Goal: Task Accomplishment & Management: Manage account settings

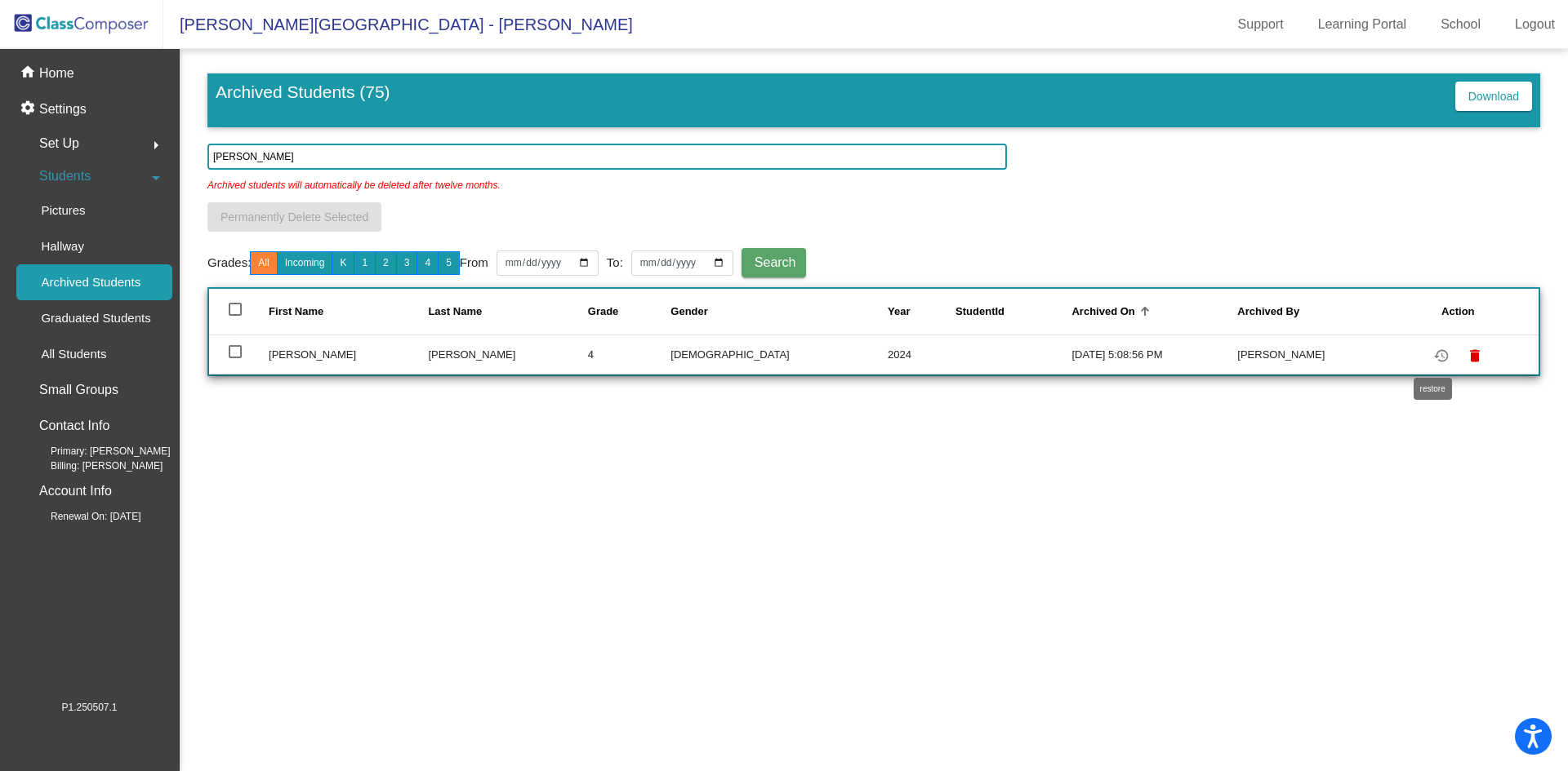
click at [1433, 355] on mat-icon "restore" at bounding box center [1441, 356] width 19 height 19
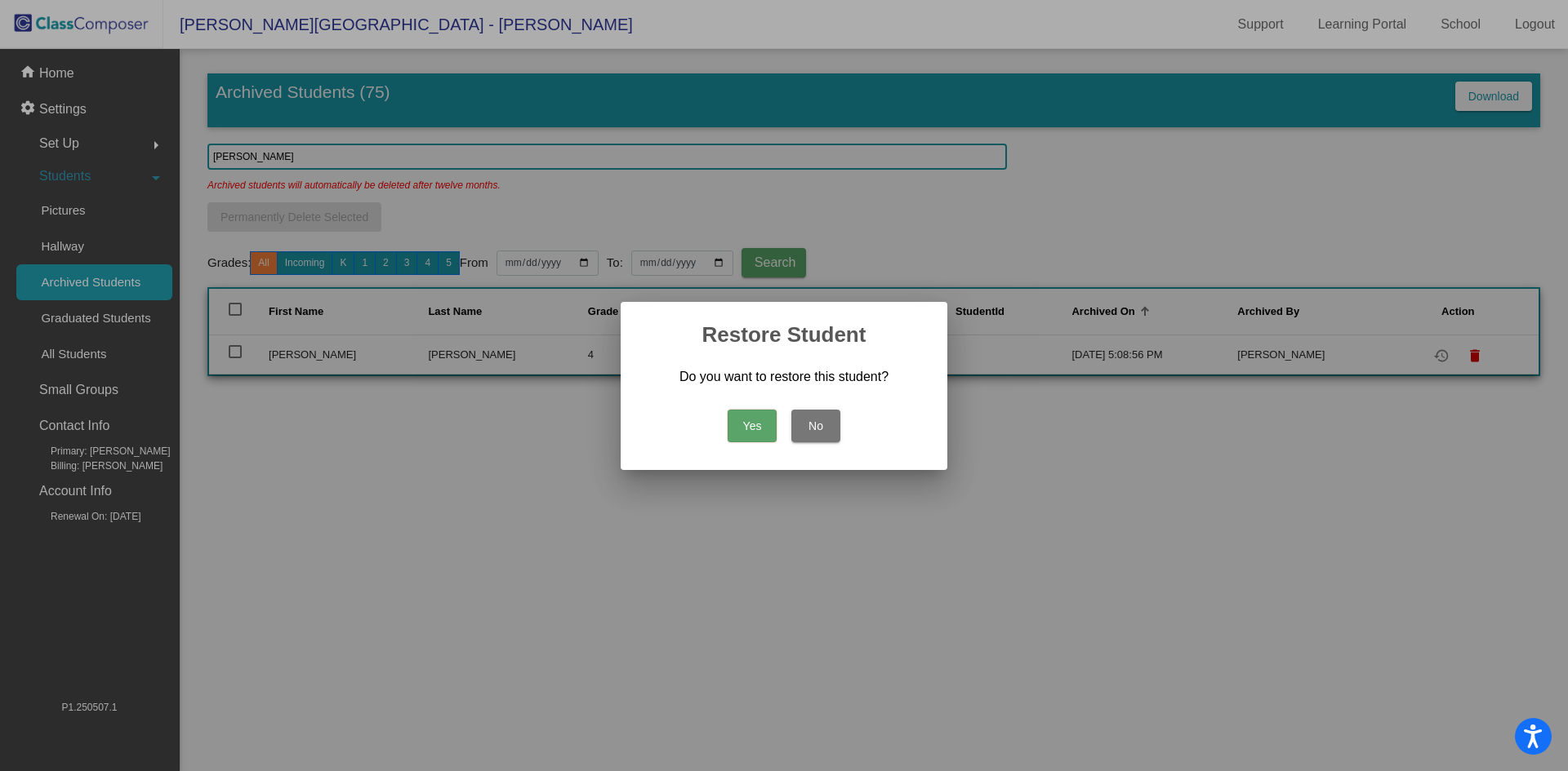
click at [754, 426] on button "Yes" at bounding box center [752, 426] width 49 height 32
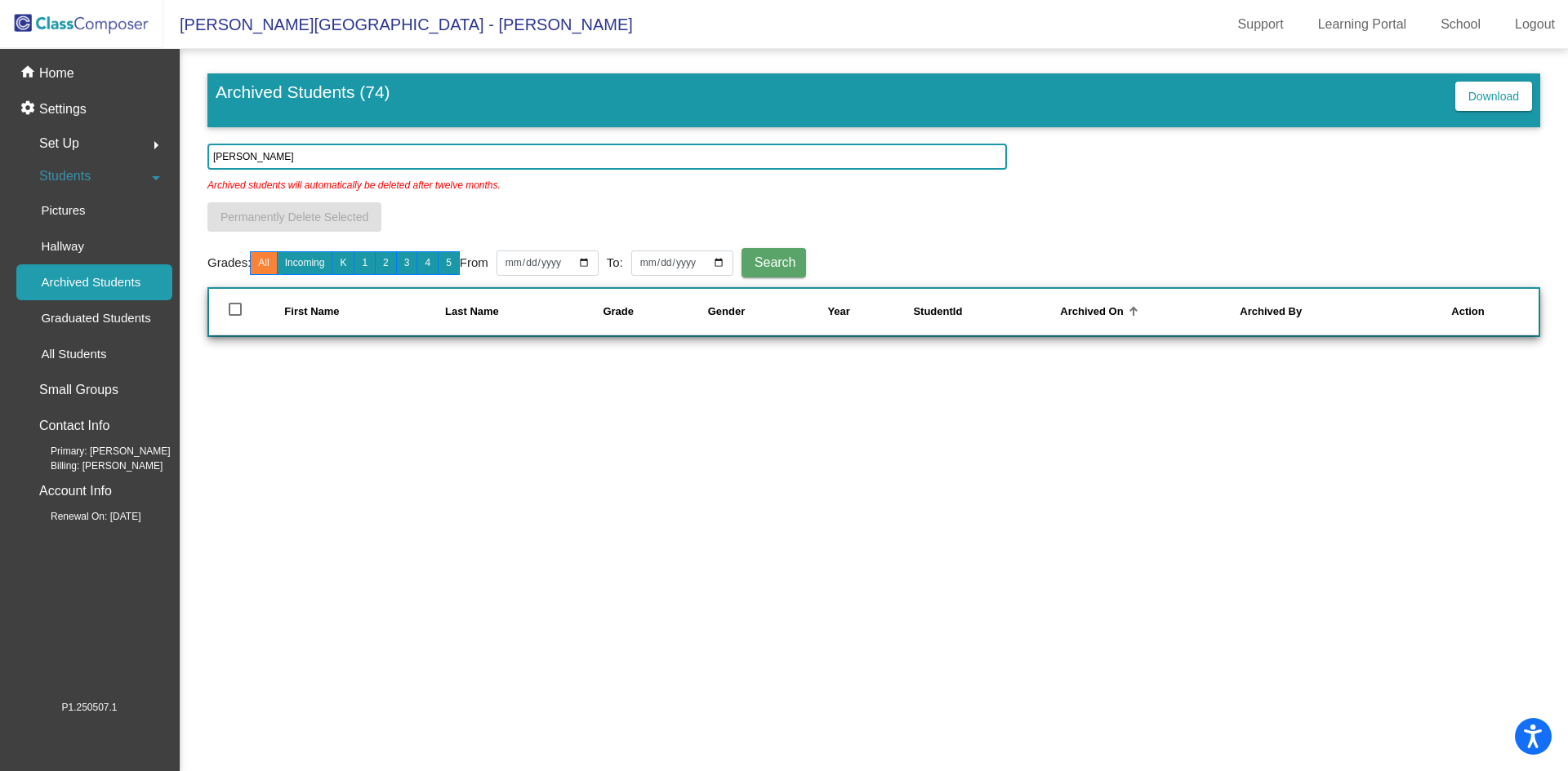
click at [123, 277] on p "Archived Students" at bounding box center [91, 282] width 100 height 19
click at [83, 177] on span "Students" at bounding box center [65, 177] width 52 height 23
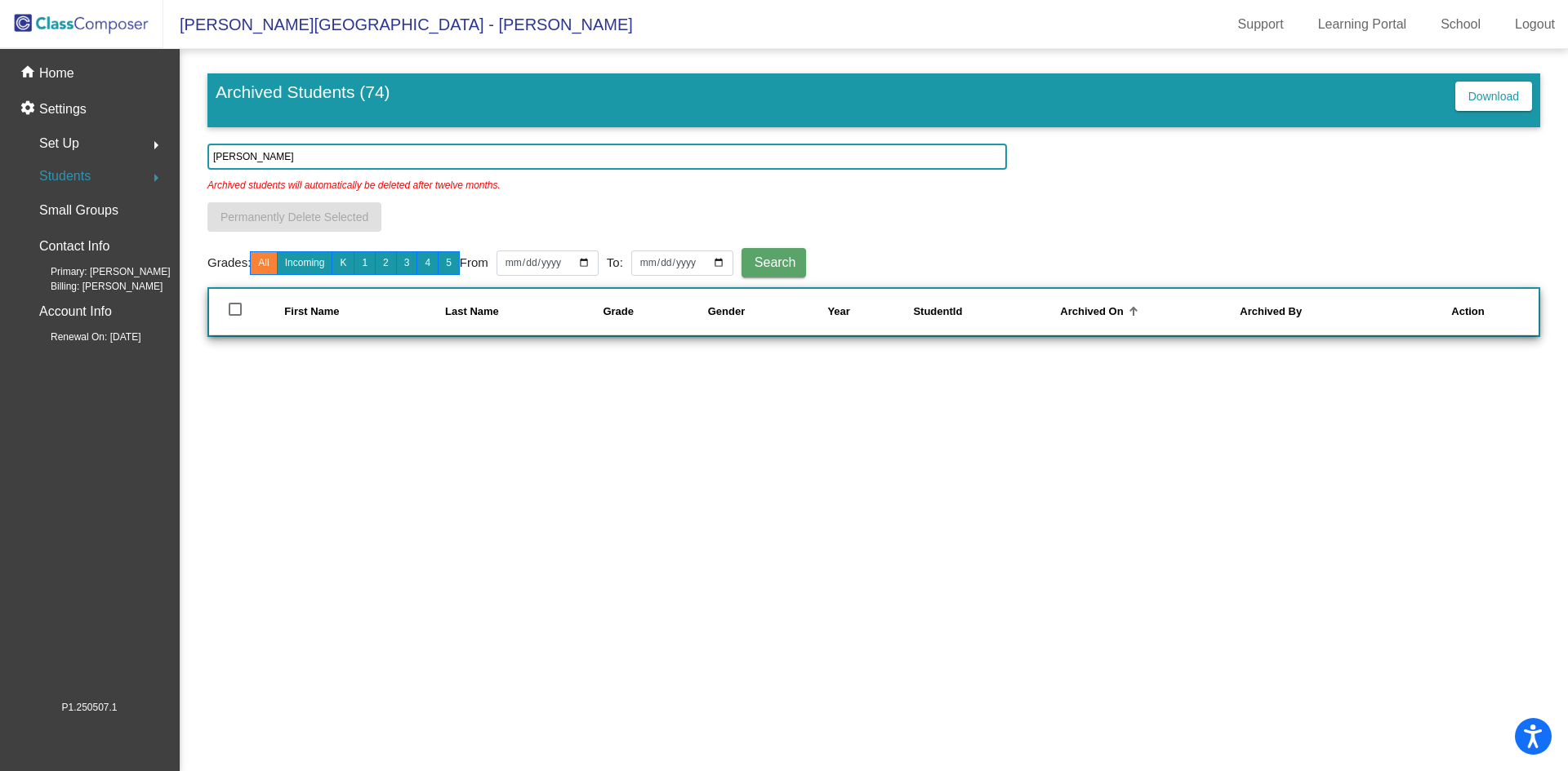
click at [86, 178] on span "Students" at bounding box center [65, 177] width 52 height 23
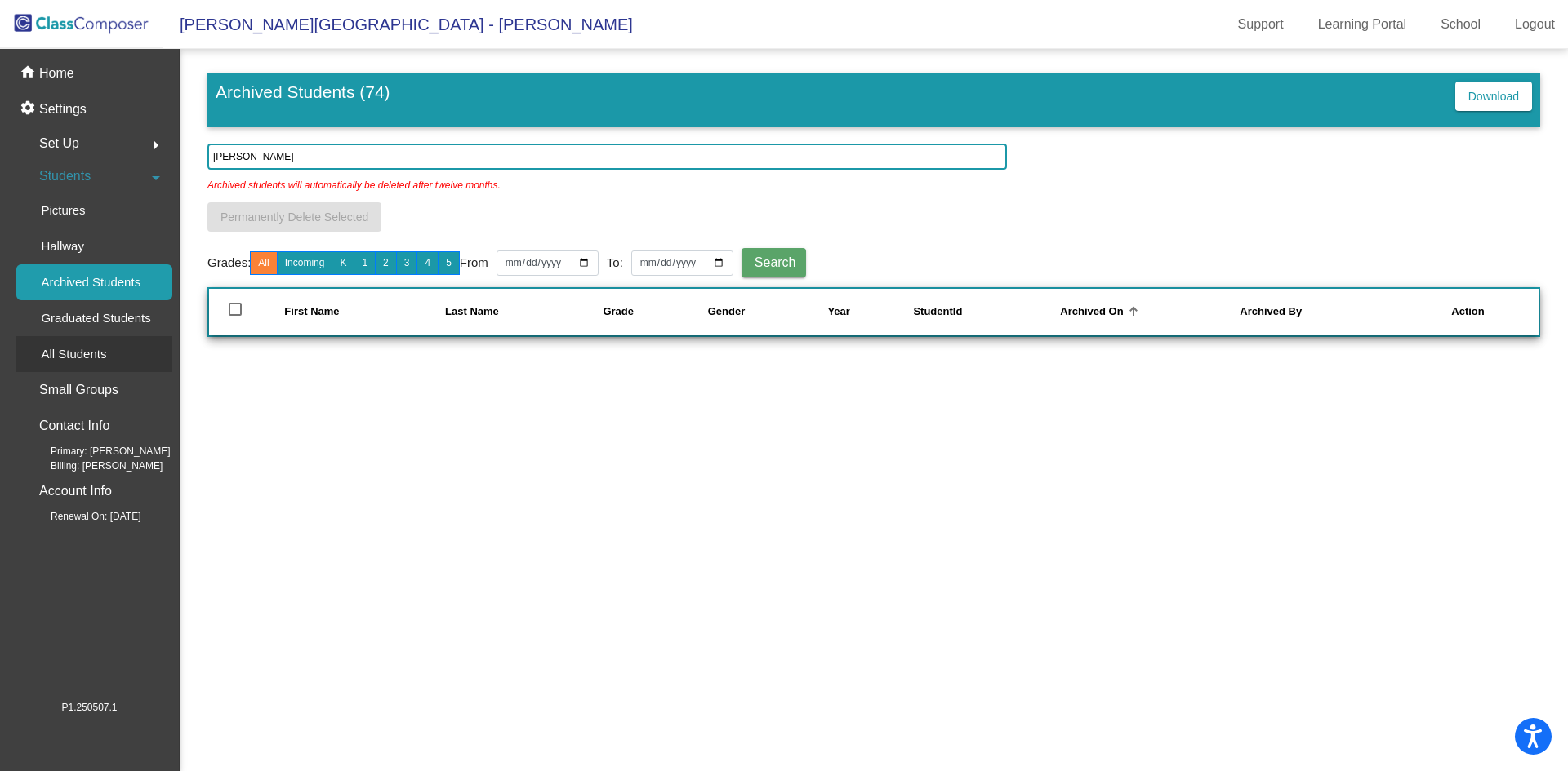
click at [142, 363] on link "All Students" at bounding box center [94, 354] width 156 height 36
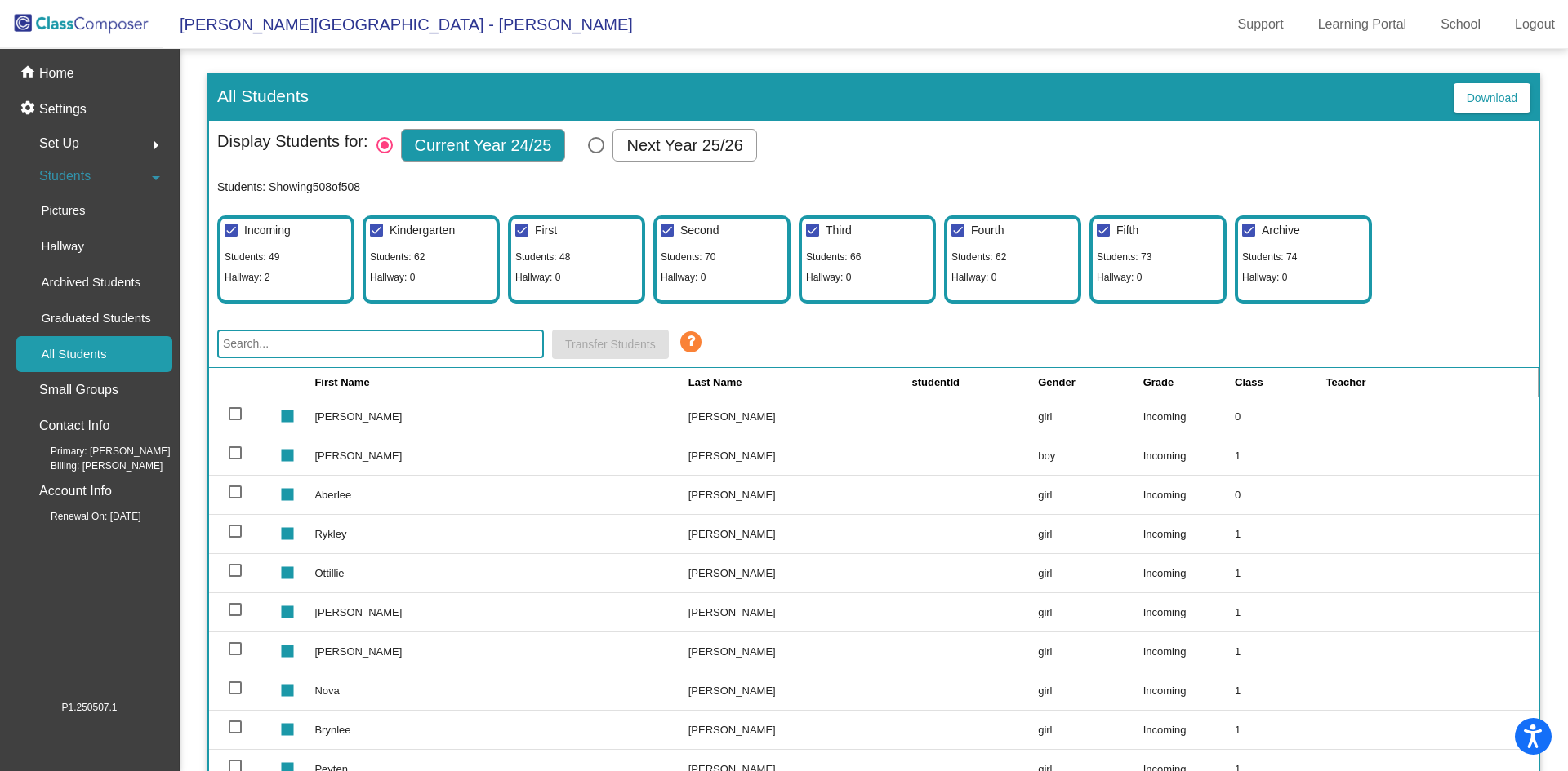
click at [434, 344] on input "text" at bounding box center [380, 344] width 326 height 29
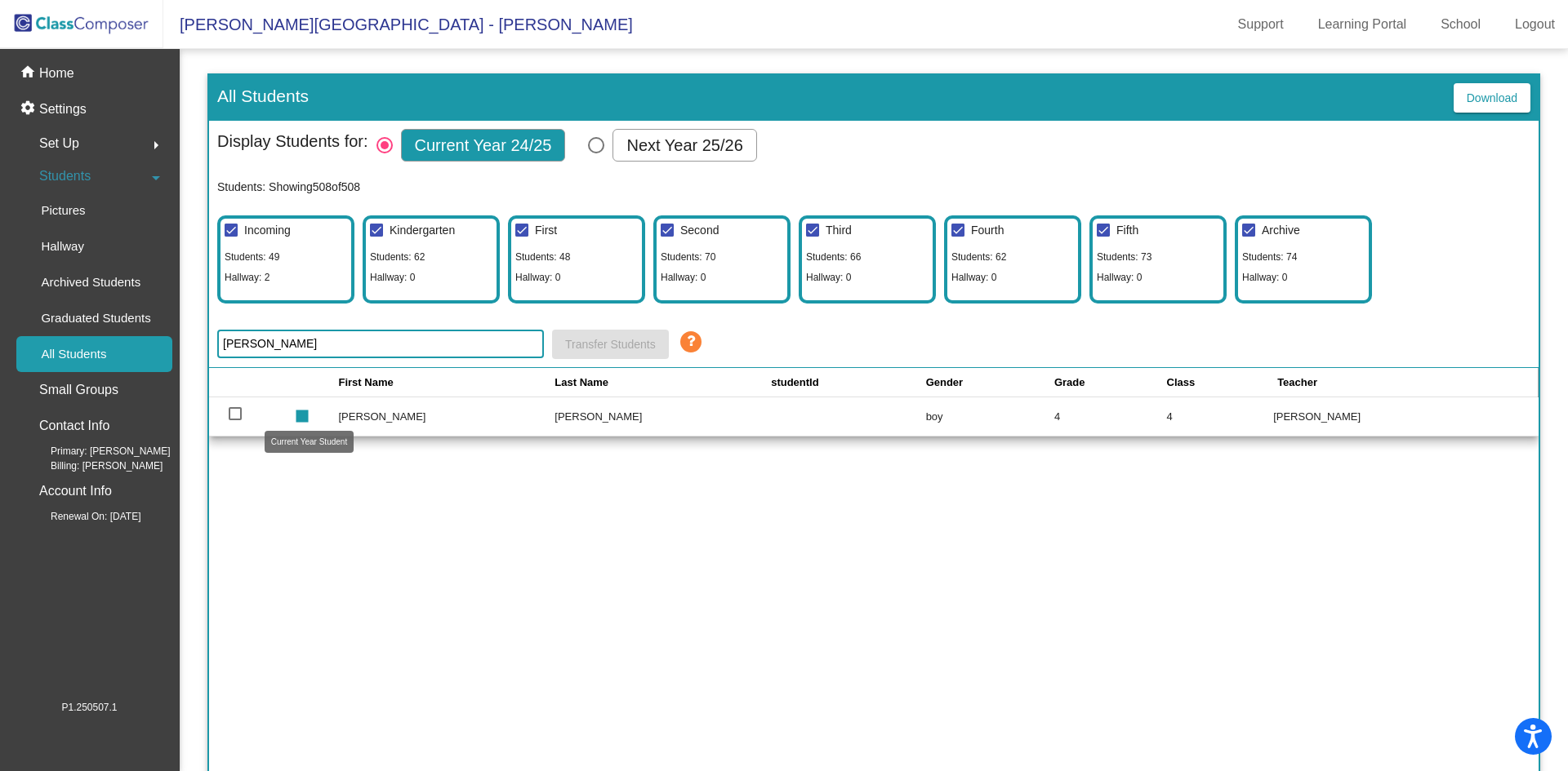
type input "[PERSON_NAME]"
drag, startPoint x: 307, startPoint y: 418, endPoint x: 757, endPoint y: 467, distance: 452.7
click at [310, 418] on mat-icon "stop" at bounding box center [299, 409] width 19 height 19
click at [1302, 428] on td "[PERSON_NAME]" at bounding box center [1405, 416] width 265 height 39
click at [1328, 408] on td "[PERSON_NAME]" at bounding box center [1405, 416] width 265 height 39
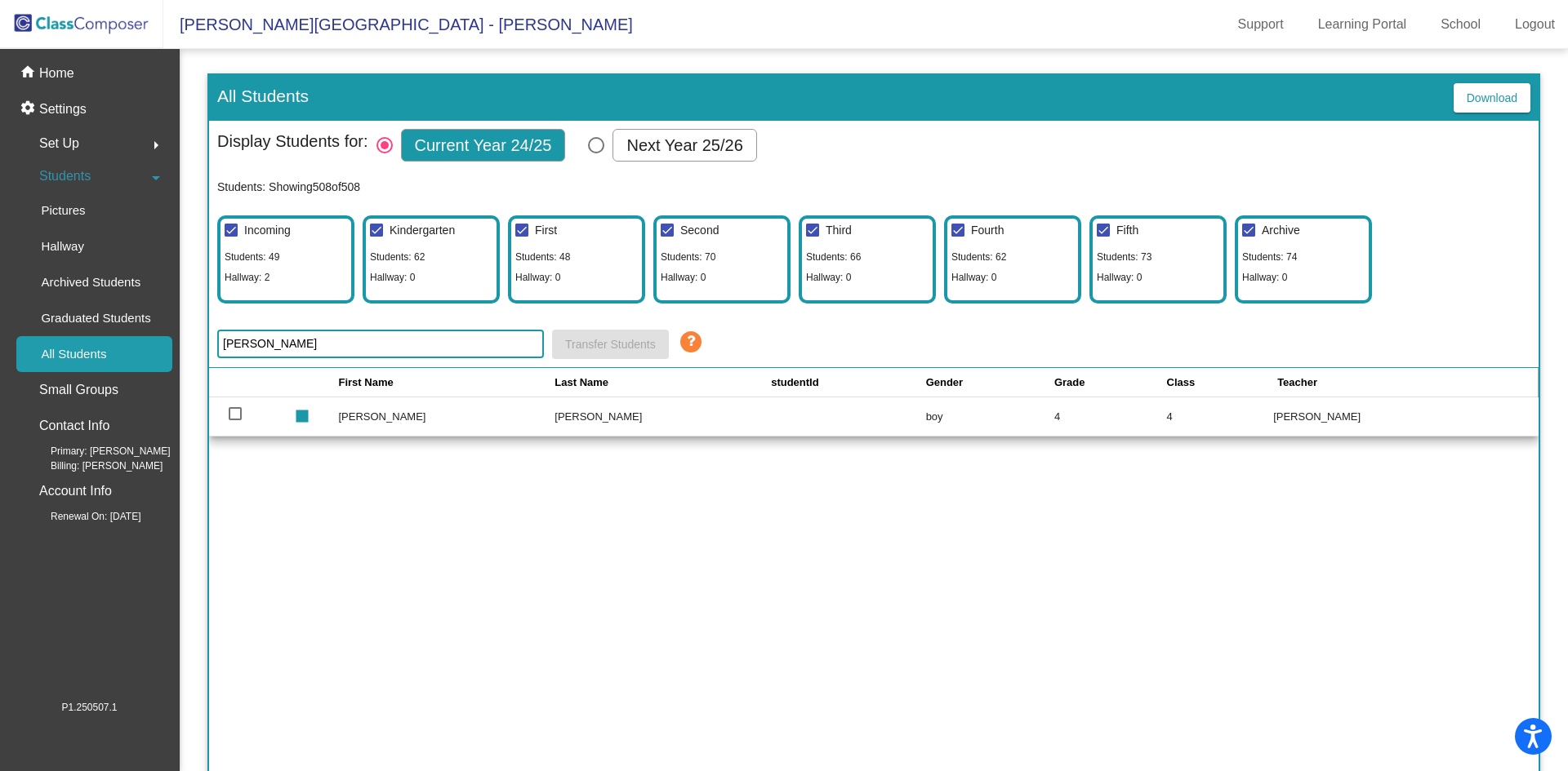
click at [842, 330] on div "[PERSON_NAME] Transfer Students" at bounding box center [873, 344] width 1313 height 30
click at [425, 185] on span at bounding box center [946, 191] width 1166 height 27
click at [770, 191] on span at bounding box center [946, 191] width 1166 height 27
click at [38, 70] on mat-icon "home" at bounding box center [29, 73] width 19 height 19
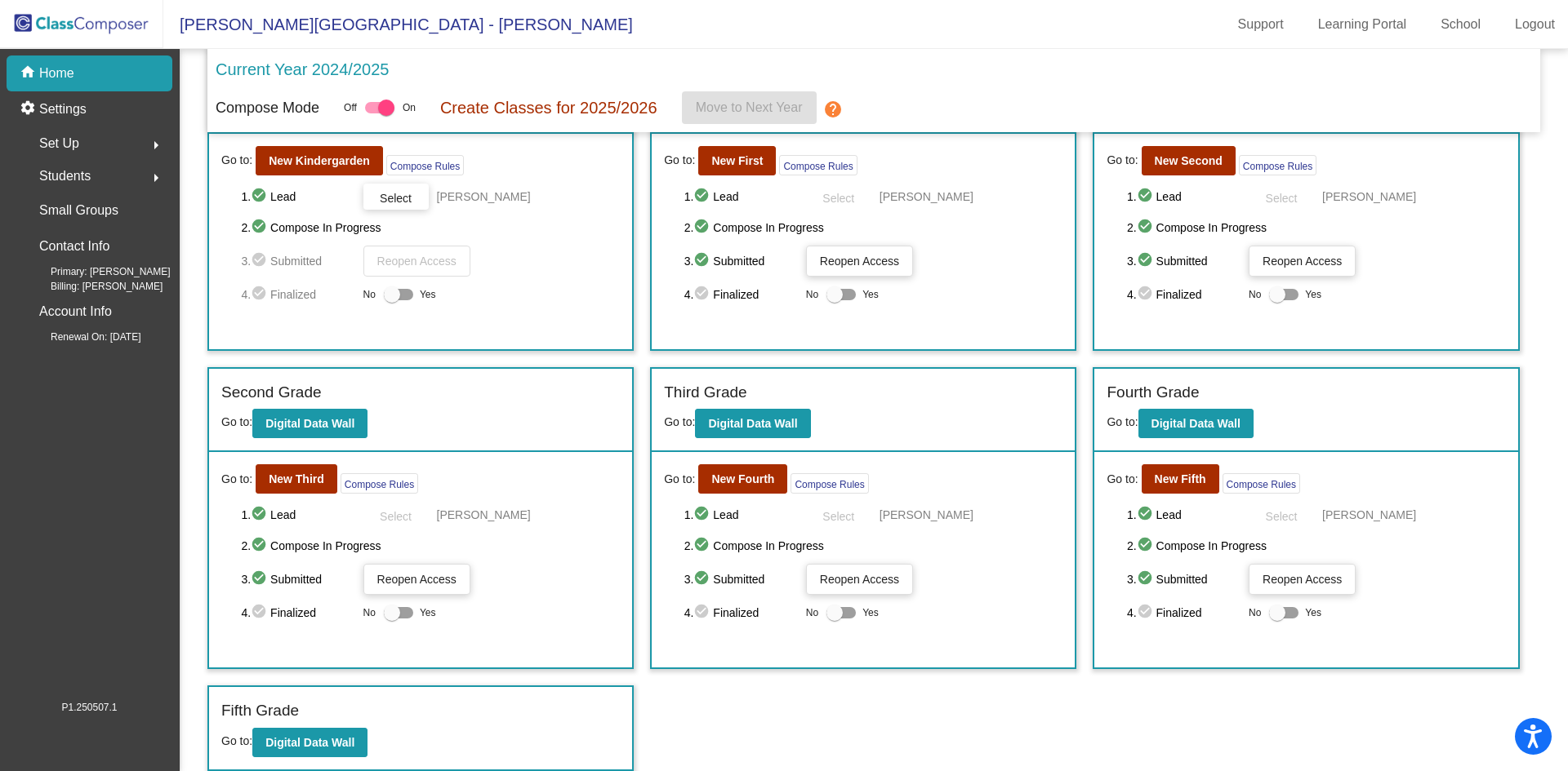
scroll to position [95, 0]
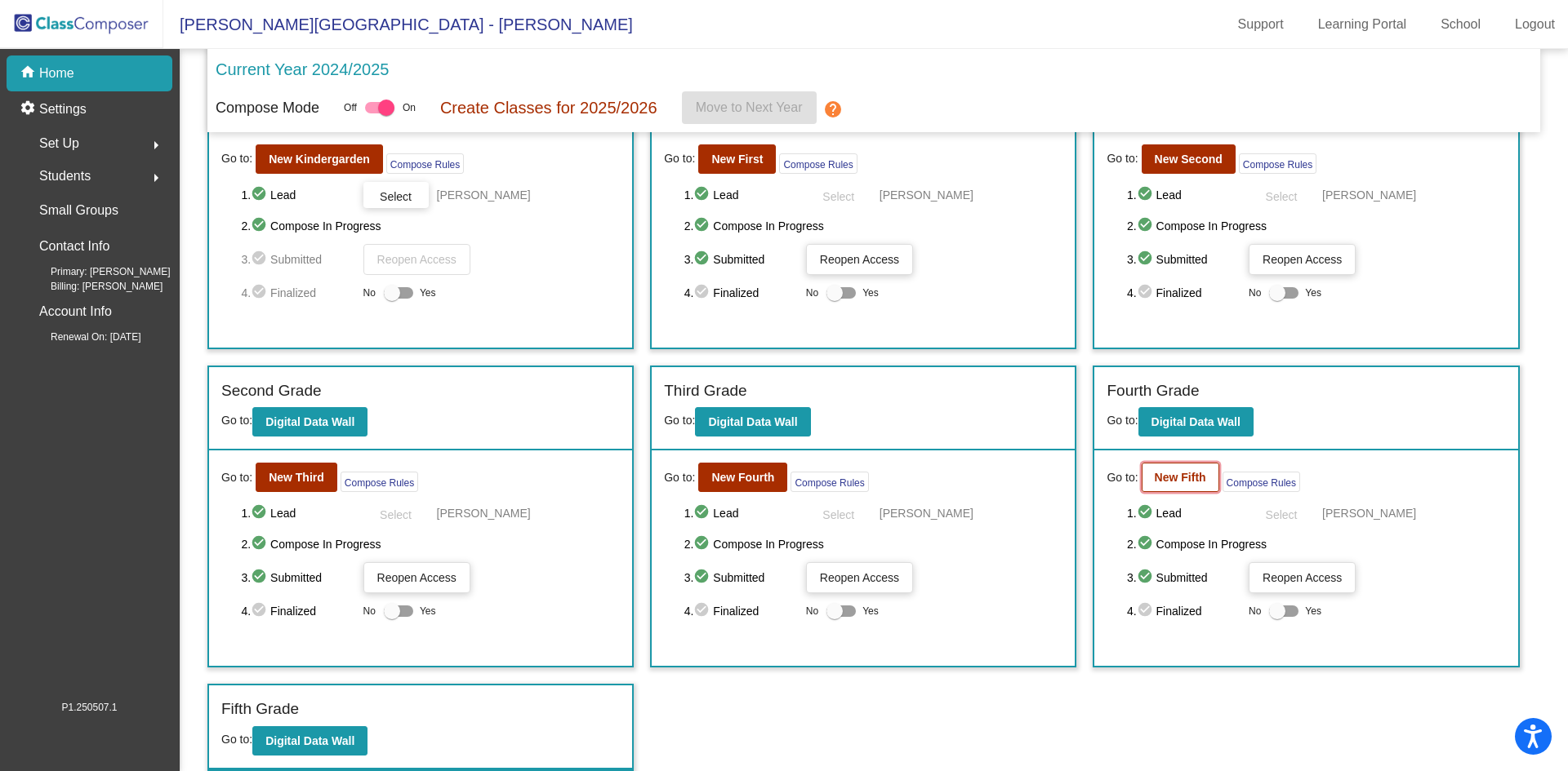
click at [1168, 477] on b "New Fifth" at bounding box center [1180, 477] width 52 height 13
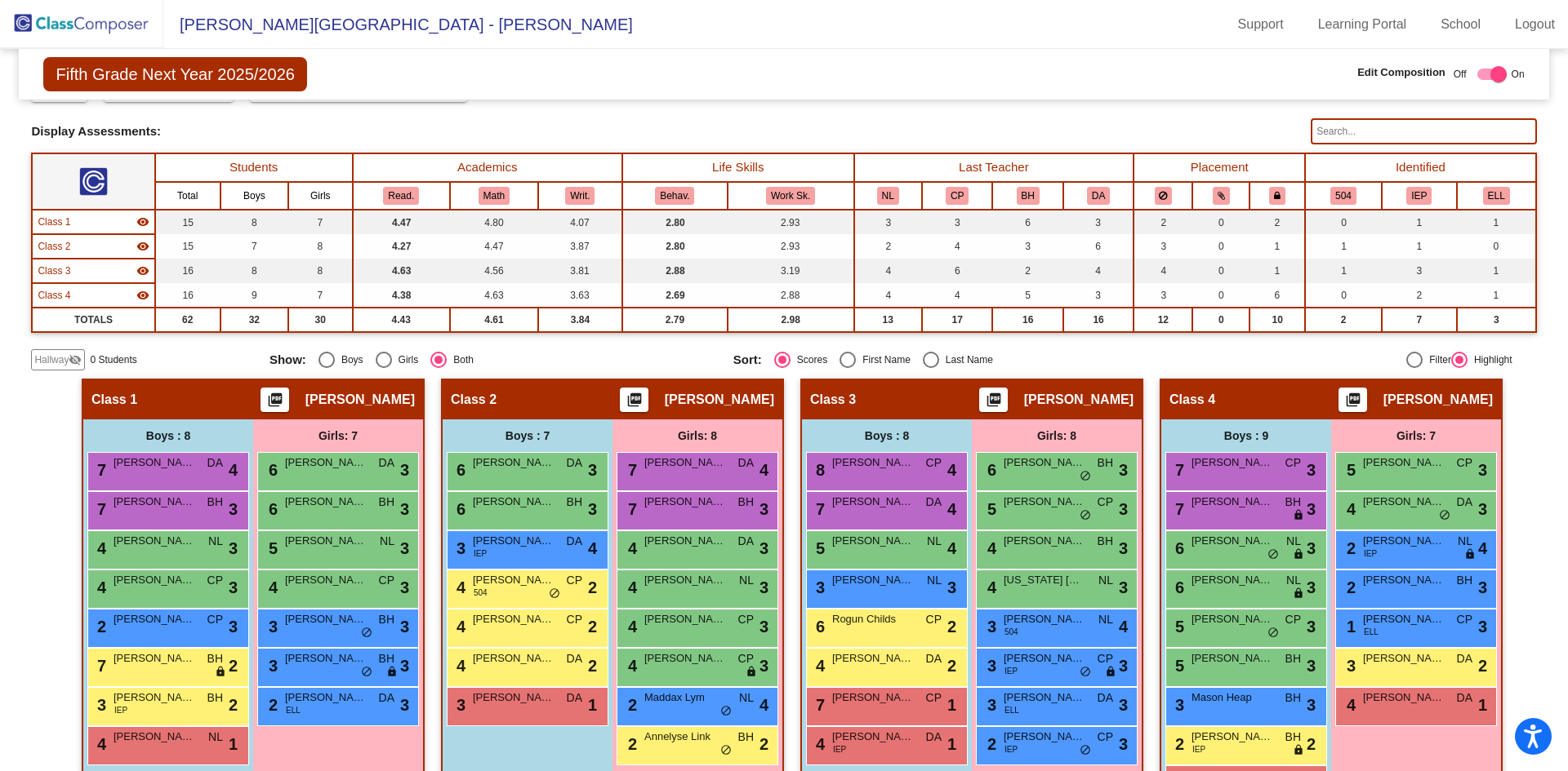
scroll to position [115, 0]
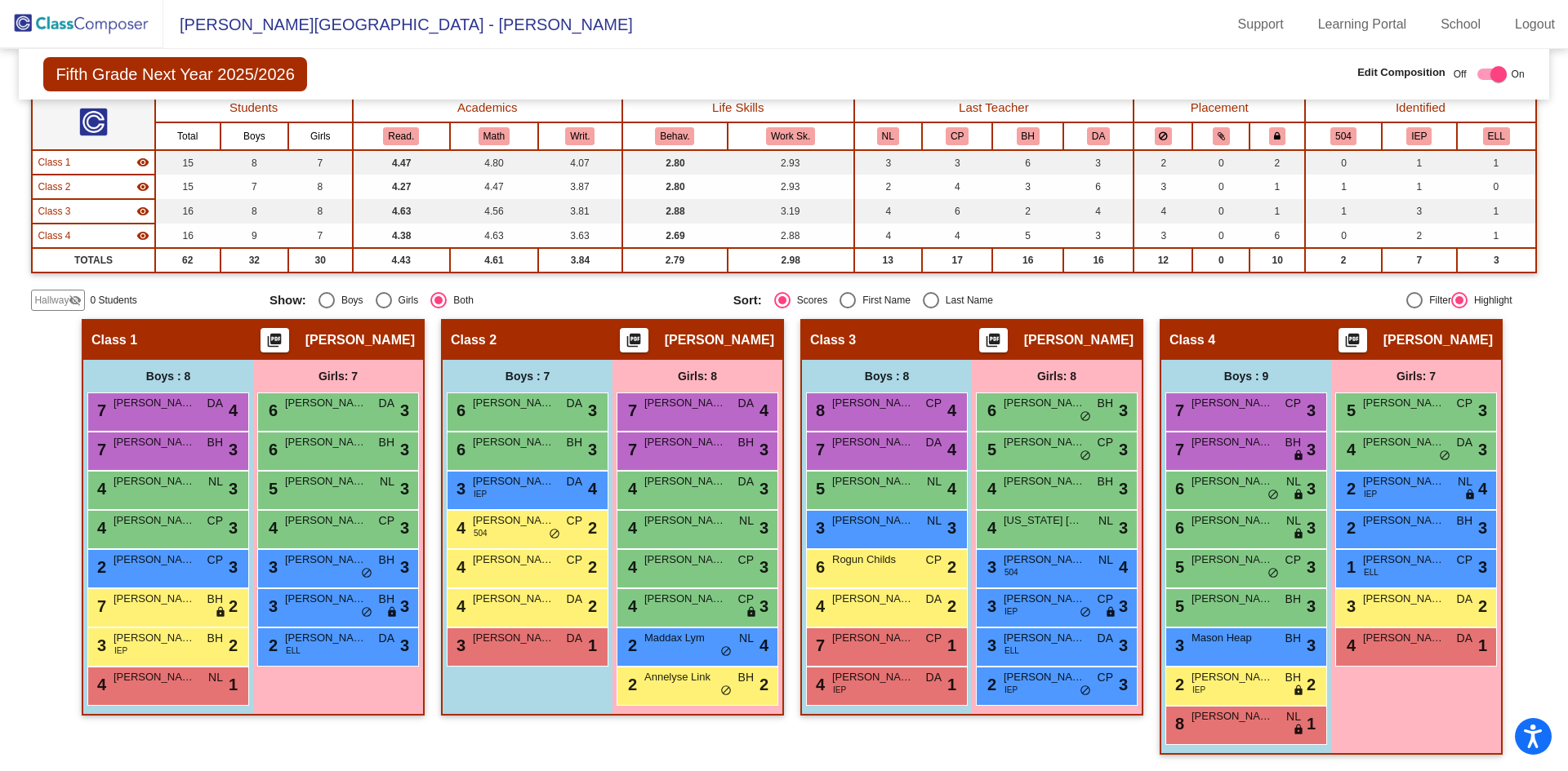
click at [76, 23] on img at bounding box center [81, 24] width 164 height 48
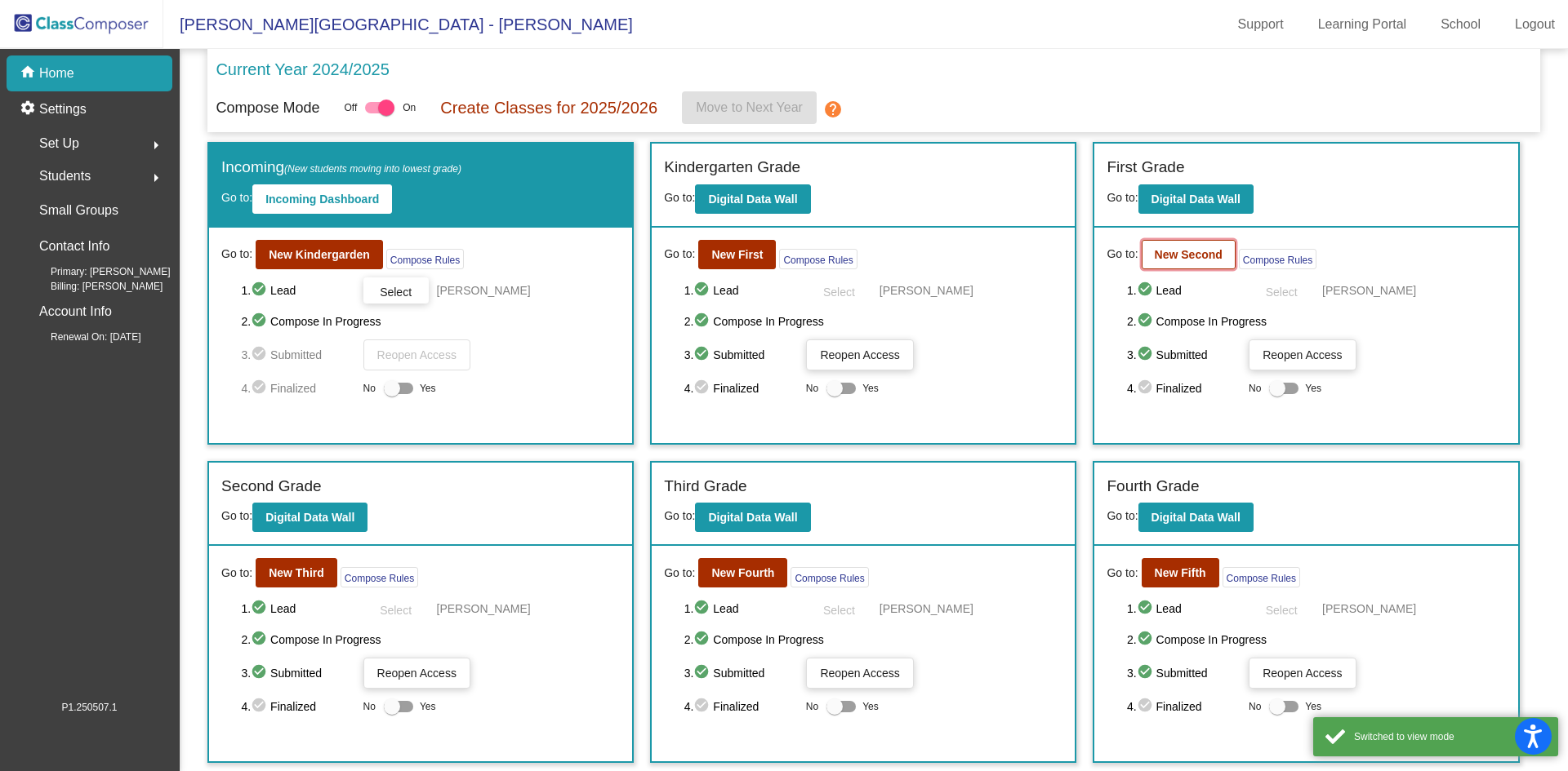
click at [1167, 252] on b "New Second" at bounding box center [1188, 254] width 67 height 13
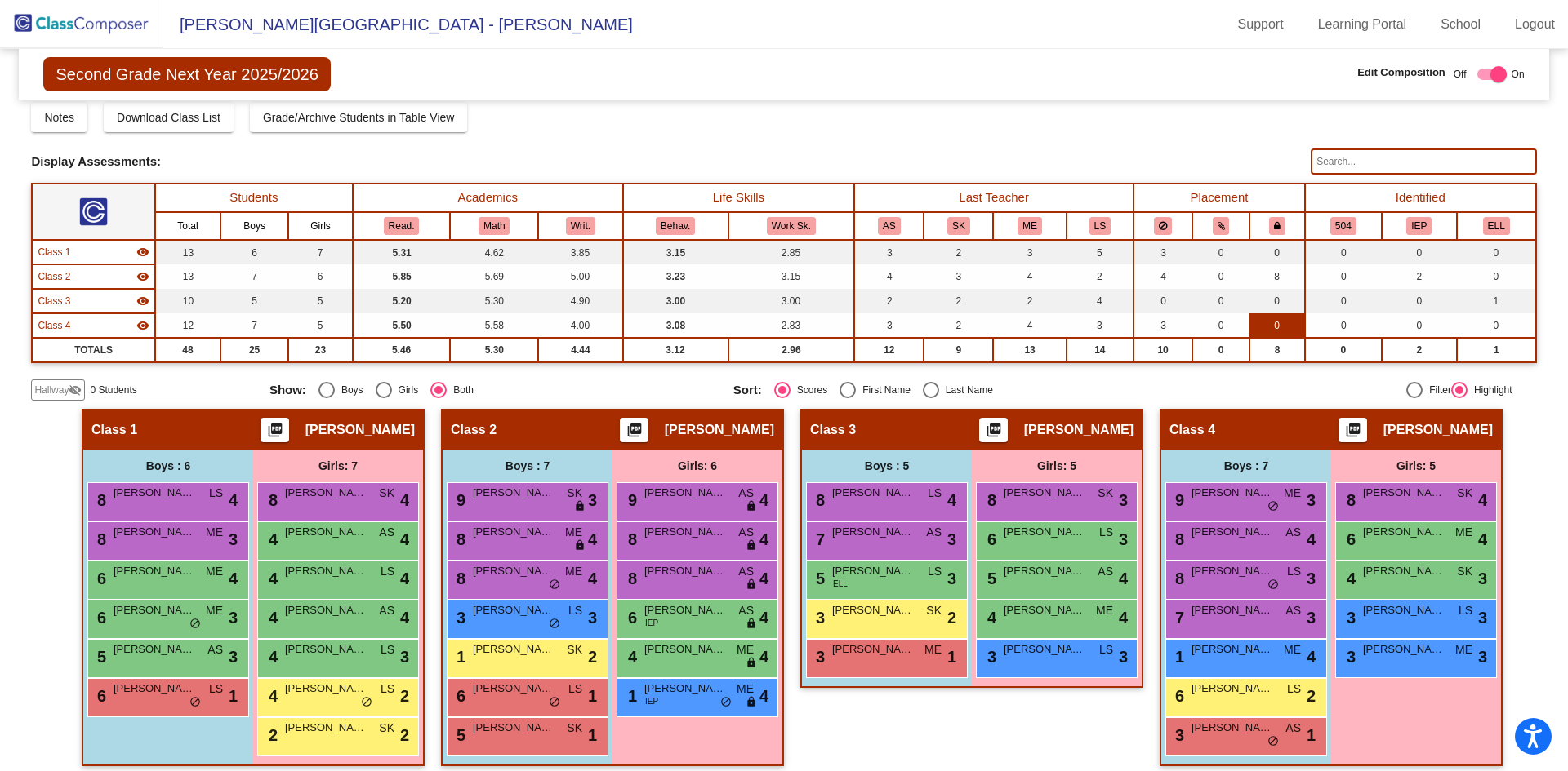
scroll to position [36, 0]
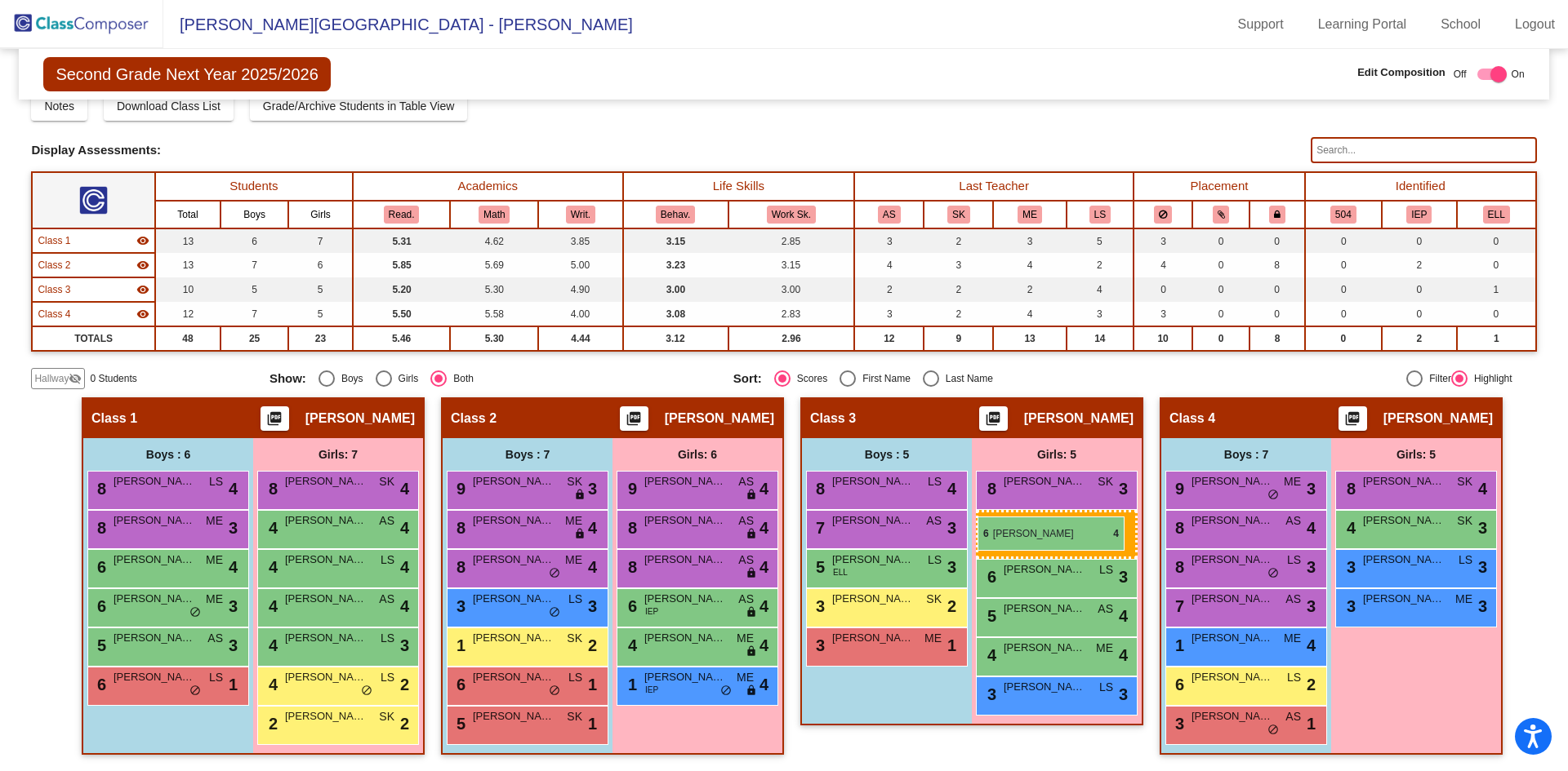
drag, startPoint x: 1395, startPoint y: 528, endPoint x: 978, endPoint y: 517, distance: 417.1
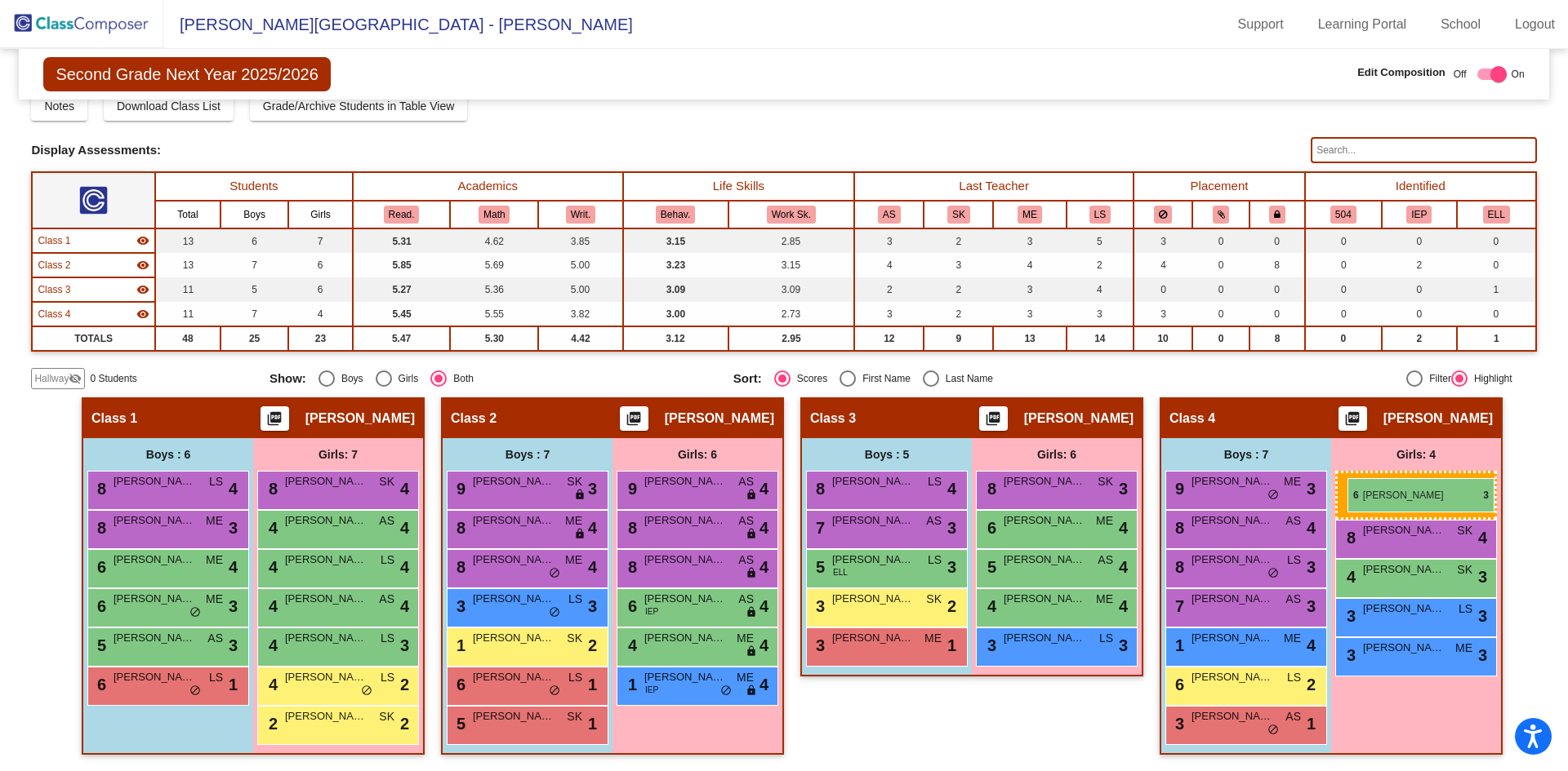
drag, startPoint x: 1009, startPoint y: 569, endPoint x: 1348, endPoint y: 478, distance: 351.0
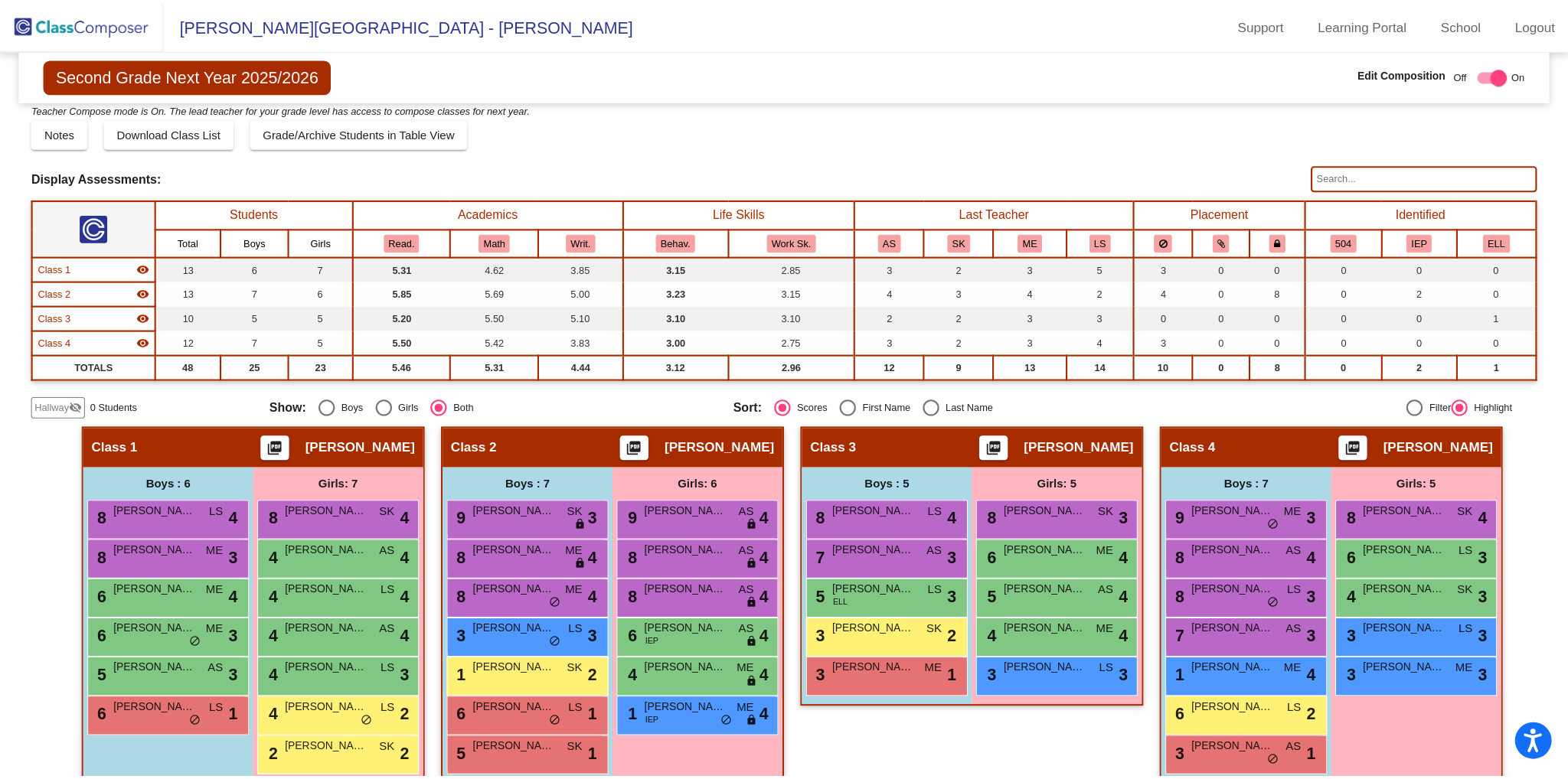
scroll to position [0, 0]
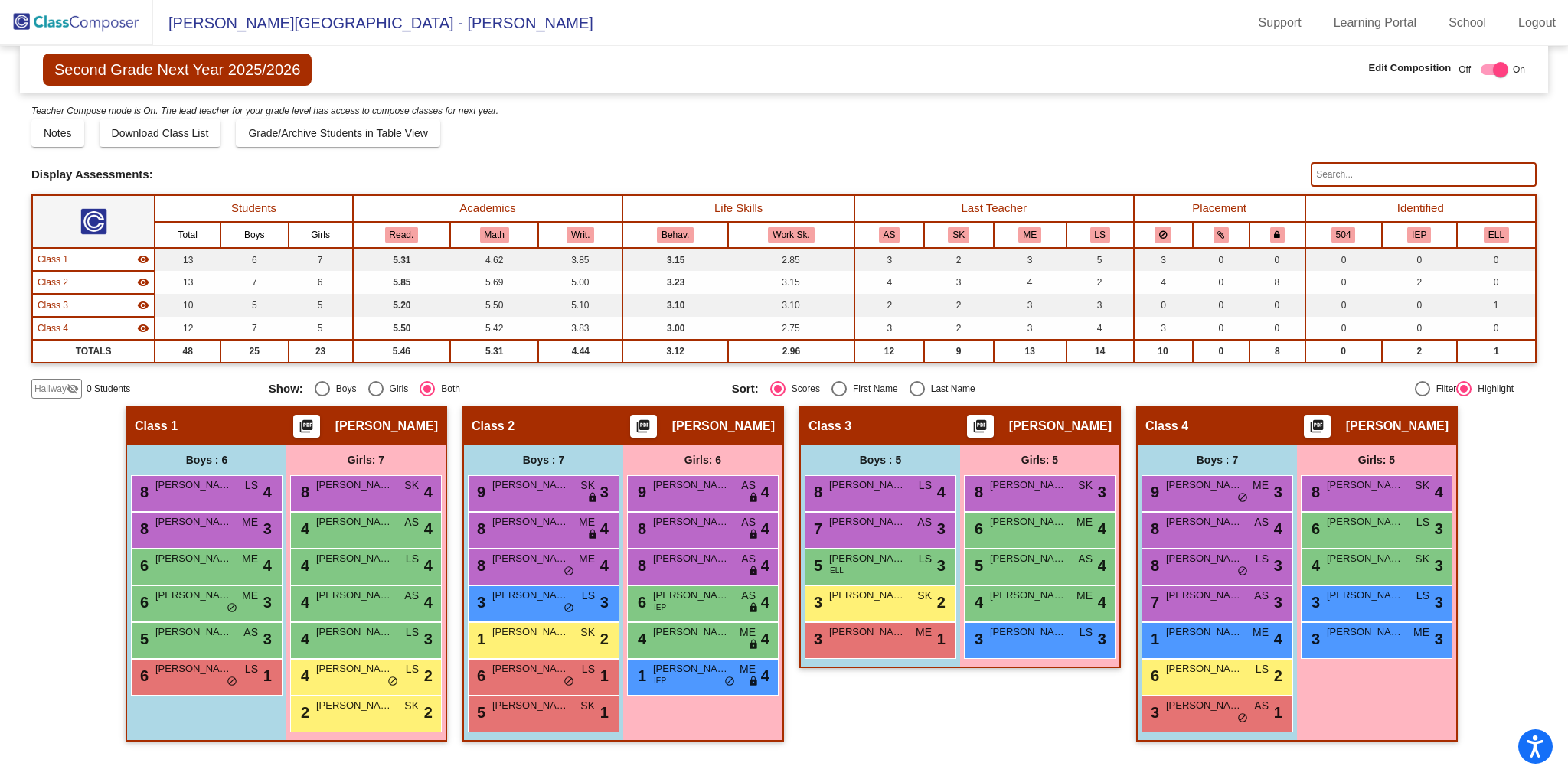
click at [70, 262] on div "Class 1 visibility" at bounding box center [93, 259] width 112 height 14
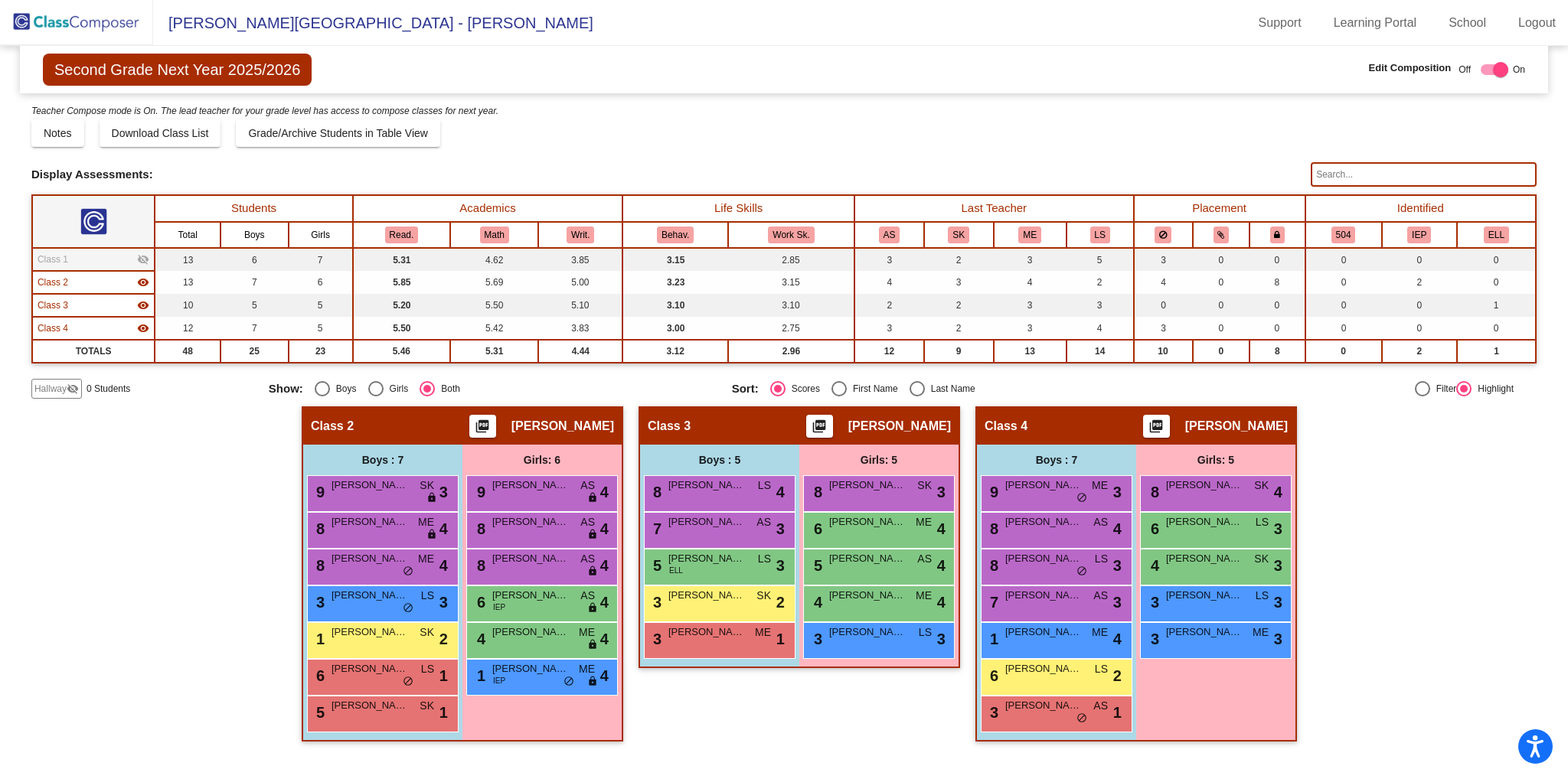
click at [71, 262] on div "Class 1 visibility_off" at bounding box center [93, 259] width 112 height 14
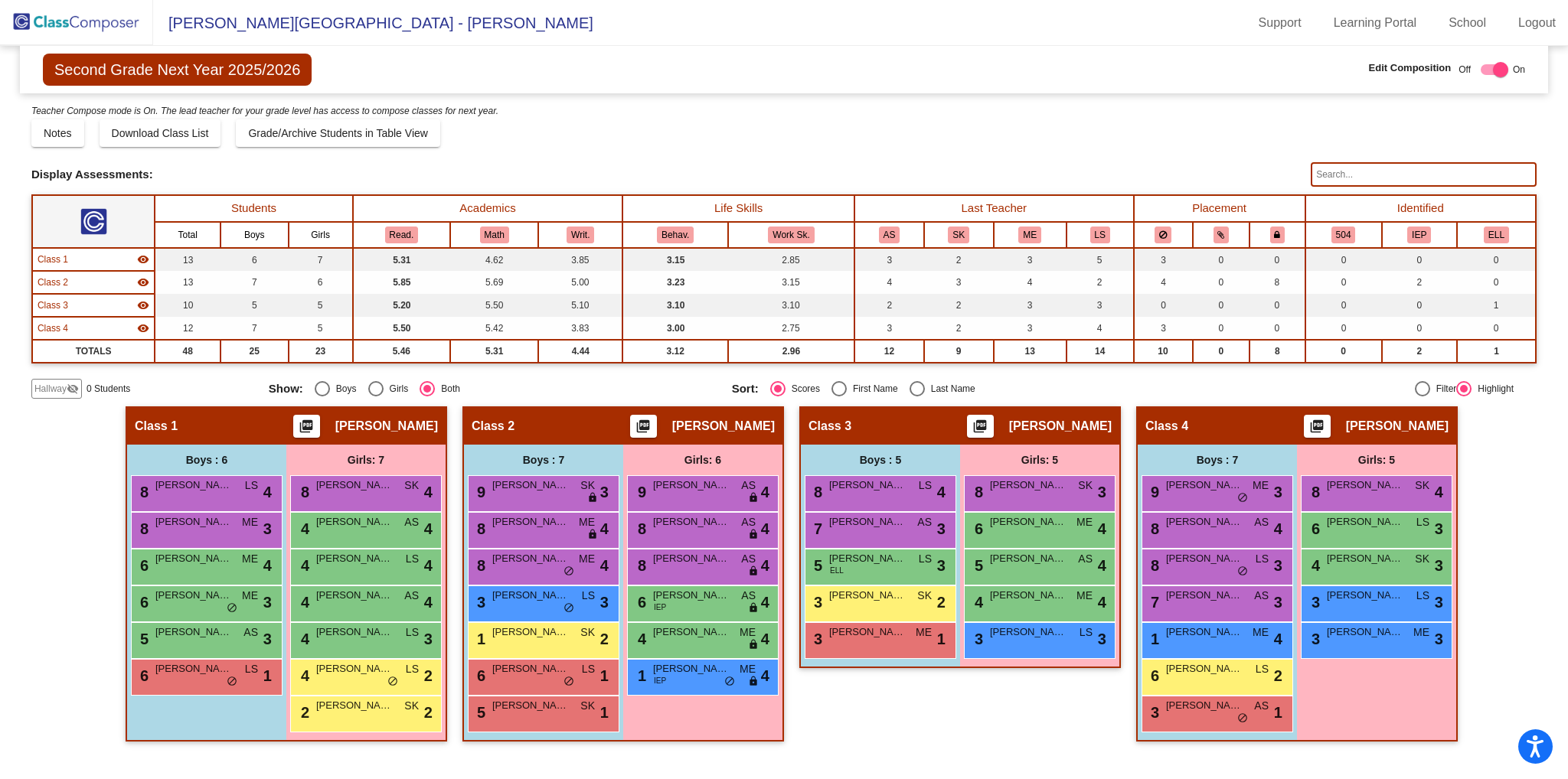
click at [67, 390] on mat-icon "visibility_off" at bounding box center [72, 389] width 12 height 12
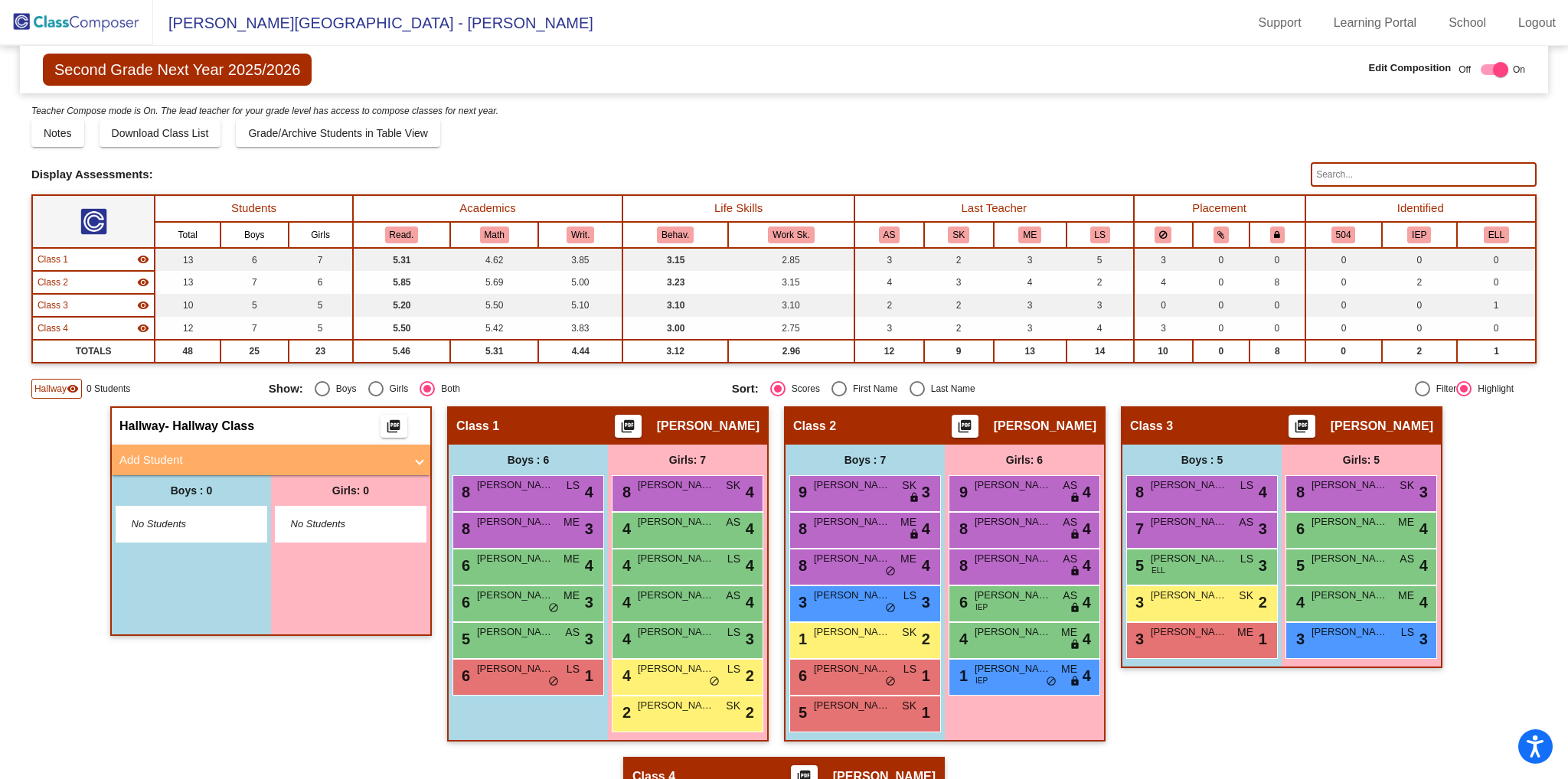
click at [351, 452] on mat-panel-title "Add Student" at bounding box center [262, 460] width 285 height 17
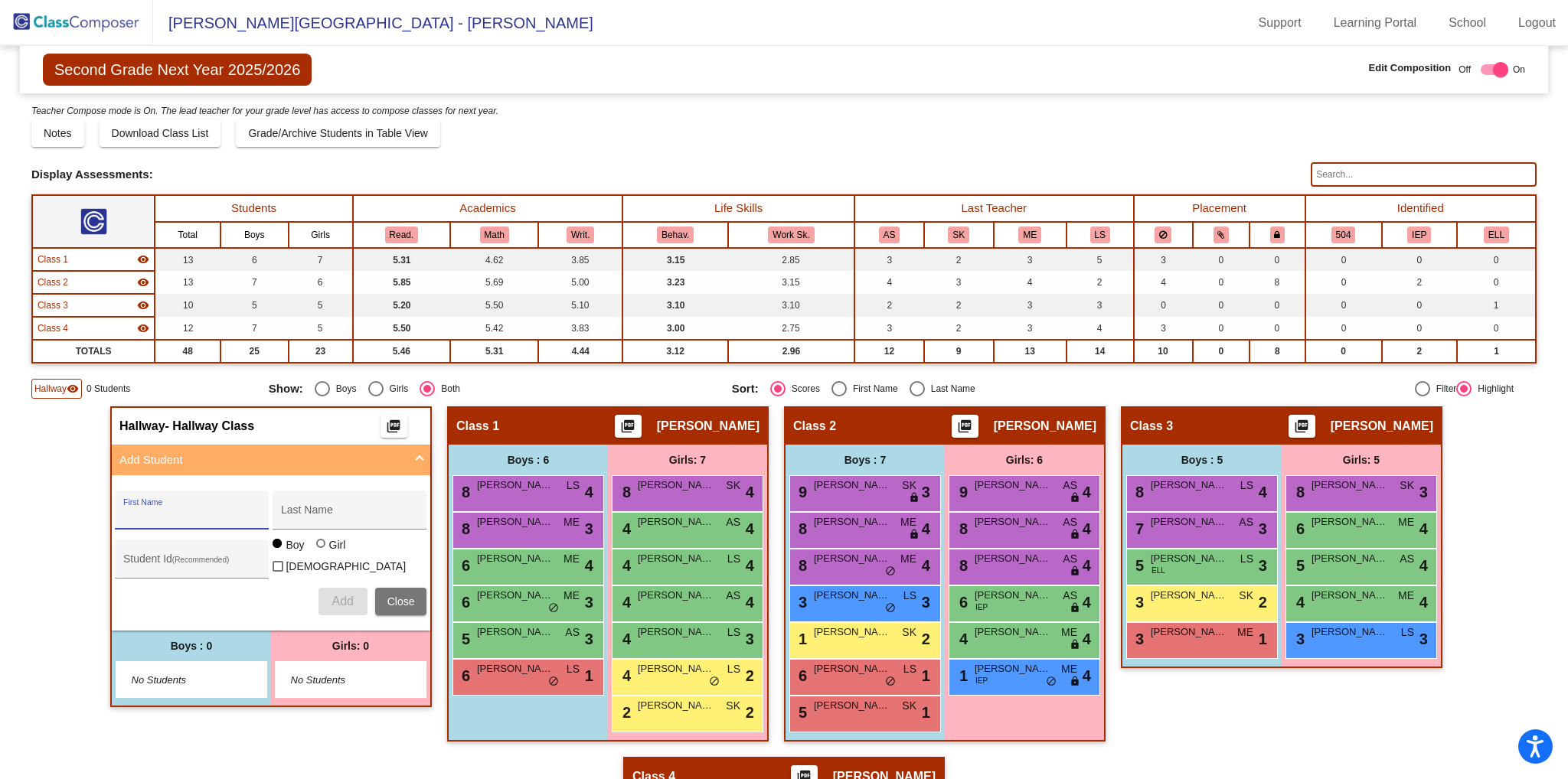
click at [209, 512] on input "First Name" at bounding box center [192, 516] width 138 height 12
type input "Amberlyz"
click at [309, 511] on input "Alvar4ez [PERSON_NAME]" at bounding box center [350, 516] width 138 height 12
type input "[PERSON_NAME]"
click at [317, 548] on div at bounding box center [321, 543] width 9 height 9
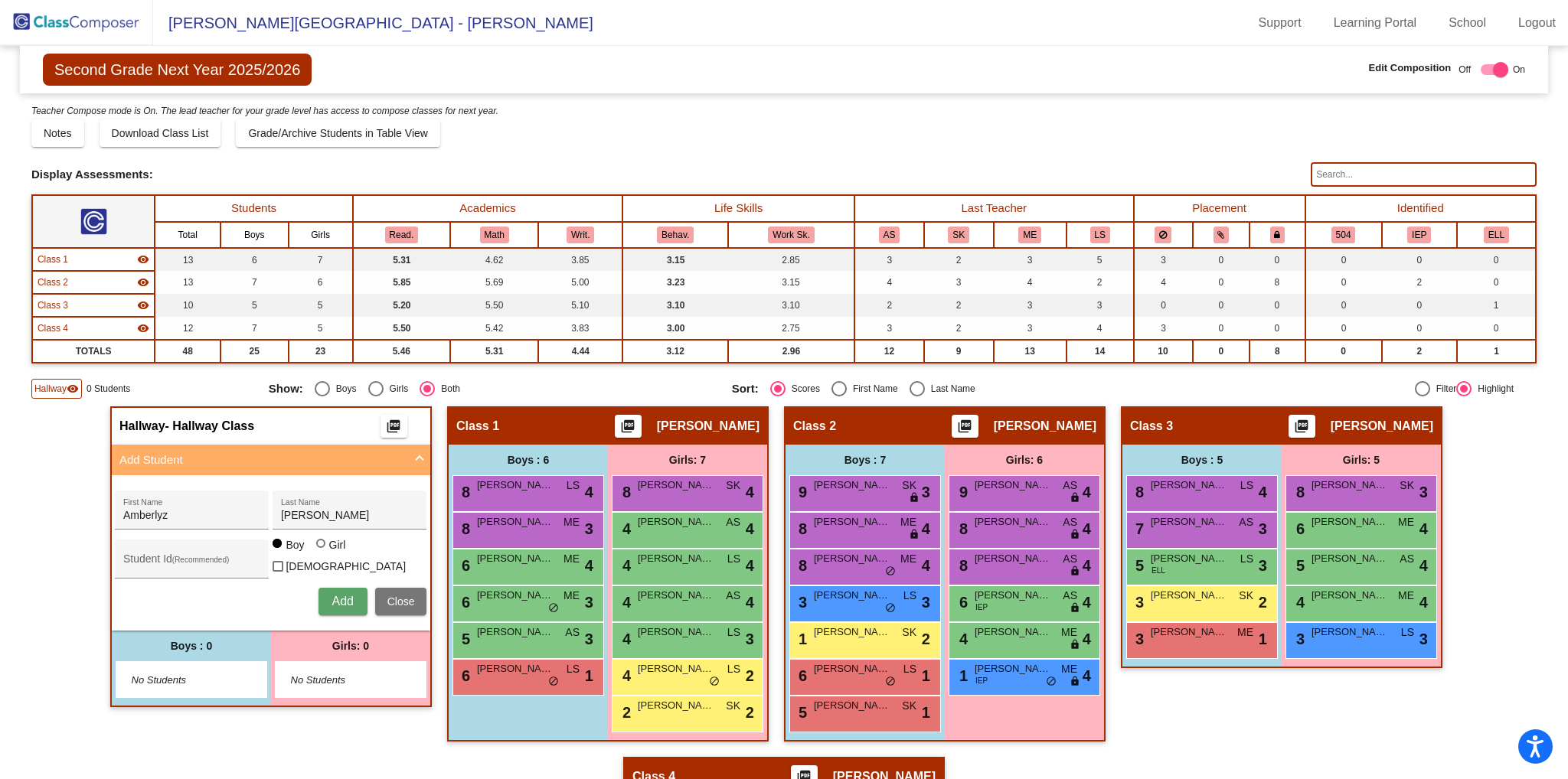
click at [321, 551] on input "Girl" at bounding box center [321, 551] width 1 height 1
radio input "true"
click at [326, 592] on button "Add" at bounding box center [343, 602] width 49 height 28
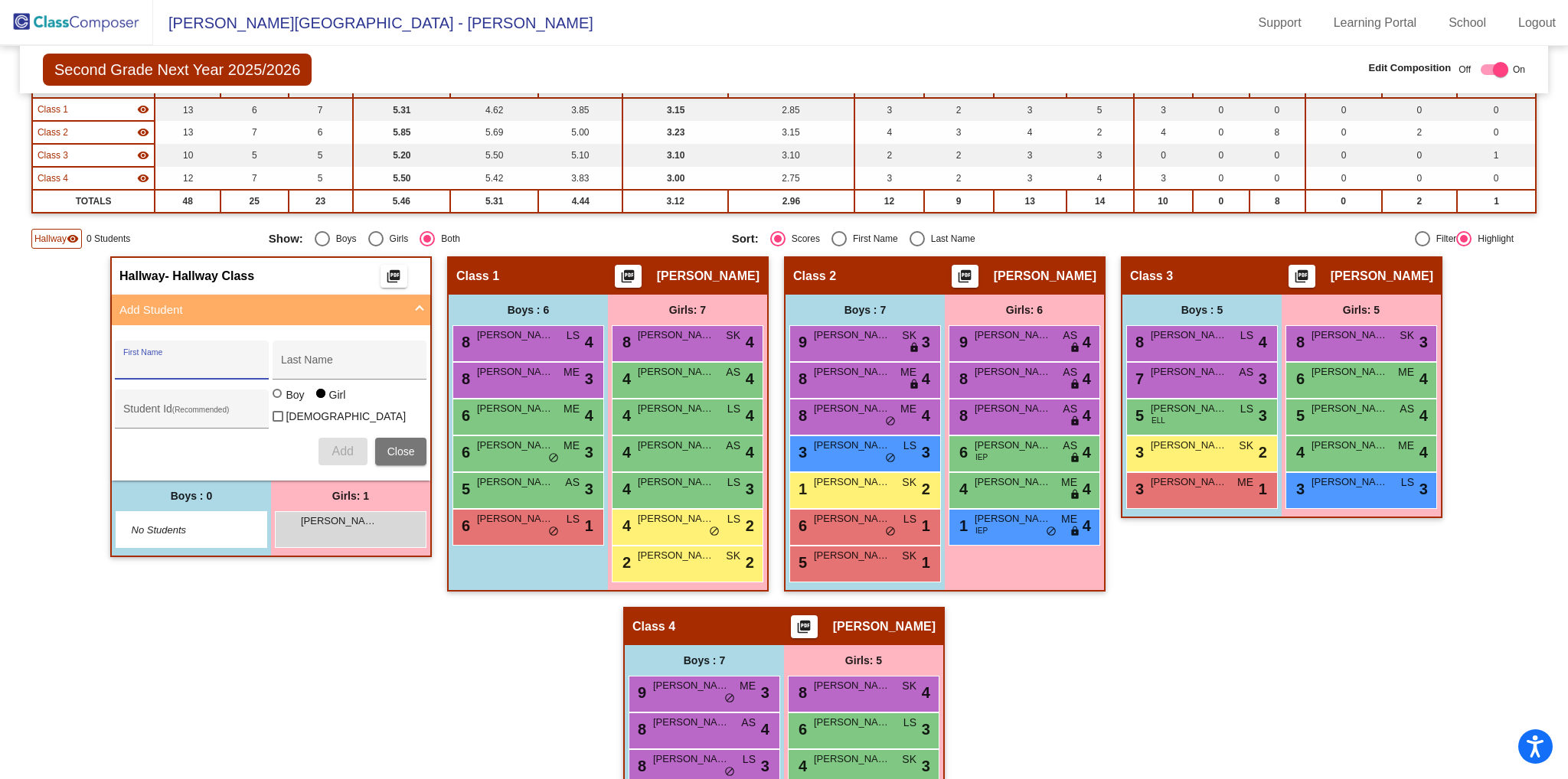
scroll to position [153, 0]
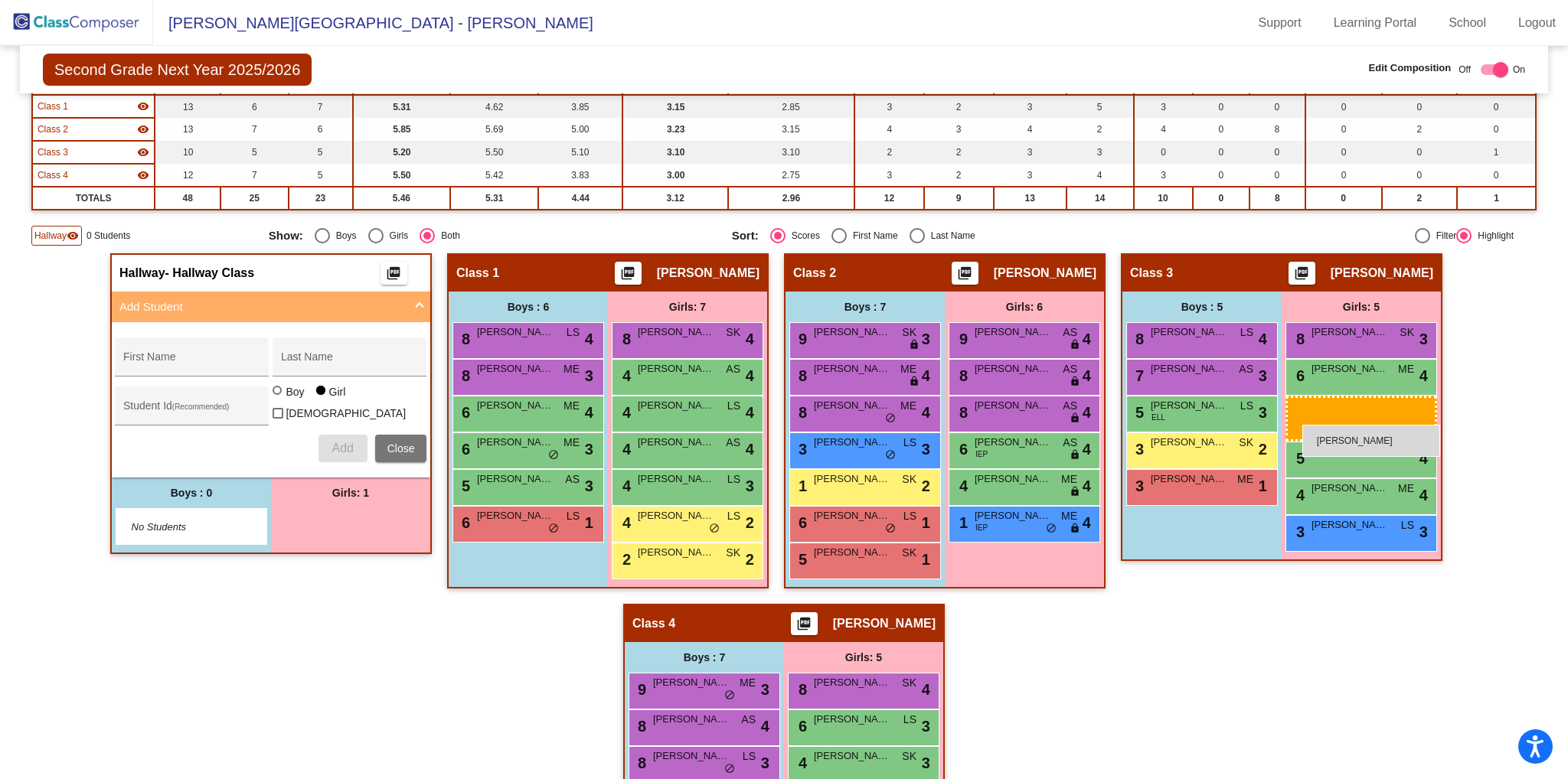
drag, startPoint x: 347, startPoint y: 526, endPoint x: 1302, endPoint y: 425, distance: 960.3
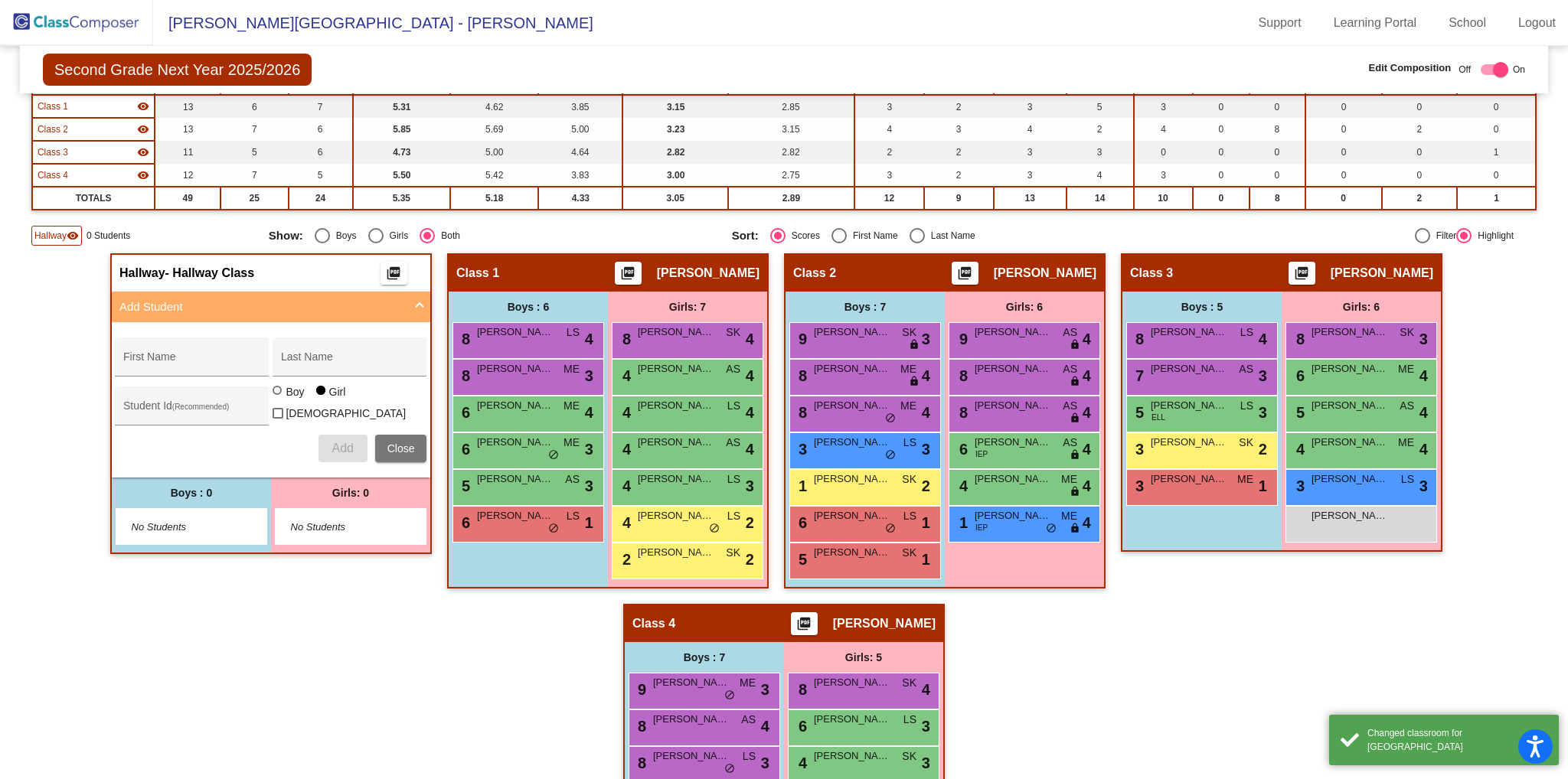
click at [157, 604] on div "Hallway - Hallway Class picture_as_pdf Add Student First Name Last Name Student…" at bounding box center [784, 604] width 1506 height 701
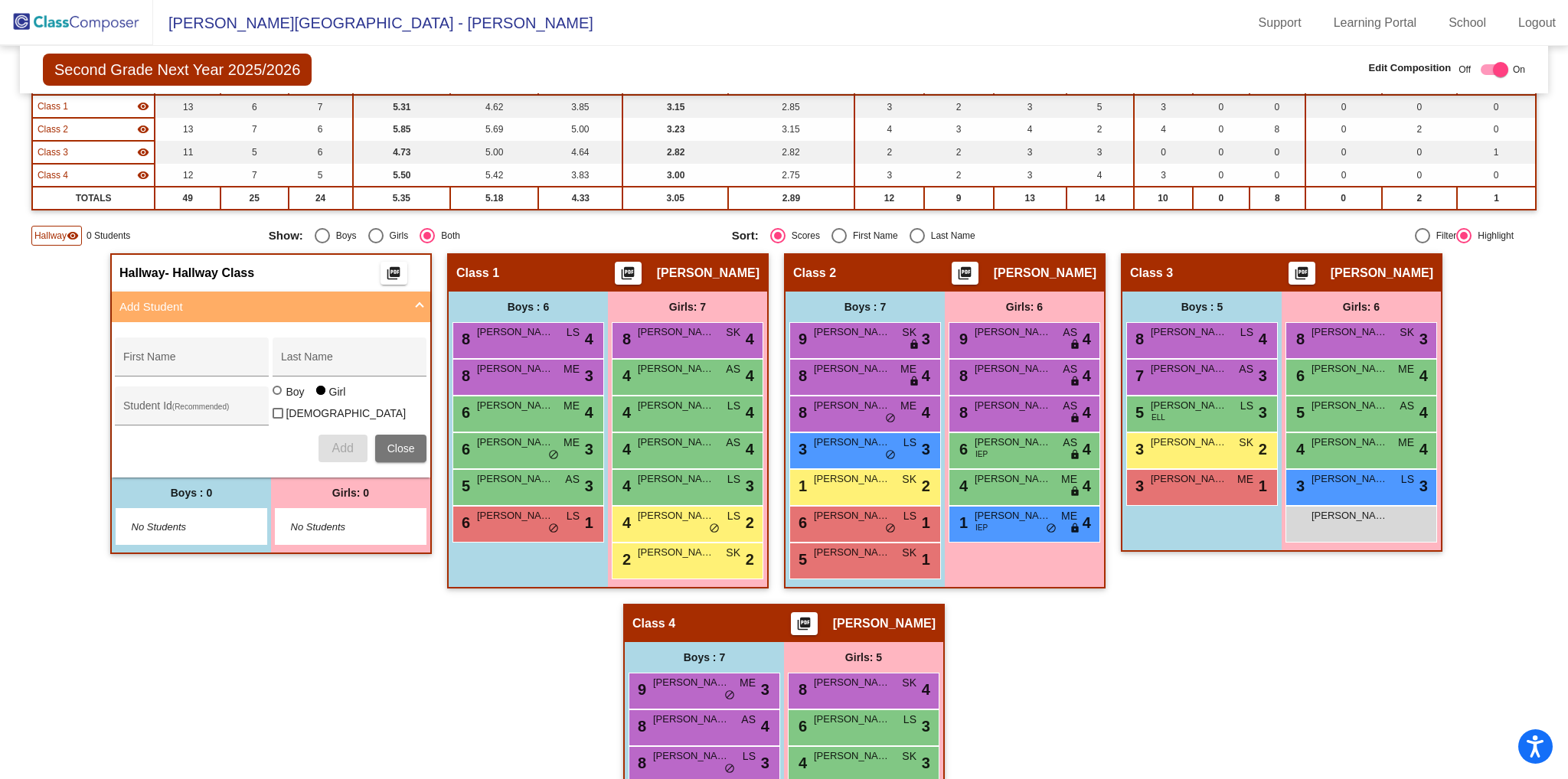
click at [79, 25] on img at bounding box center [76, 22] width 153 height 45
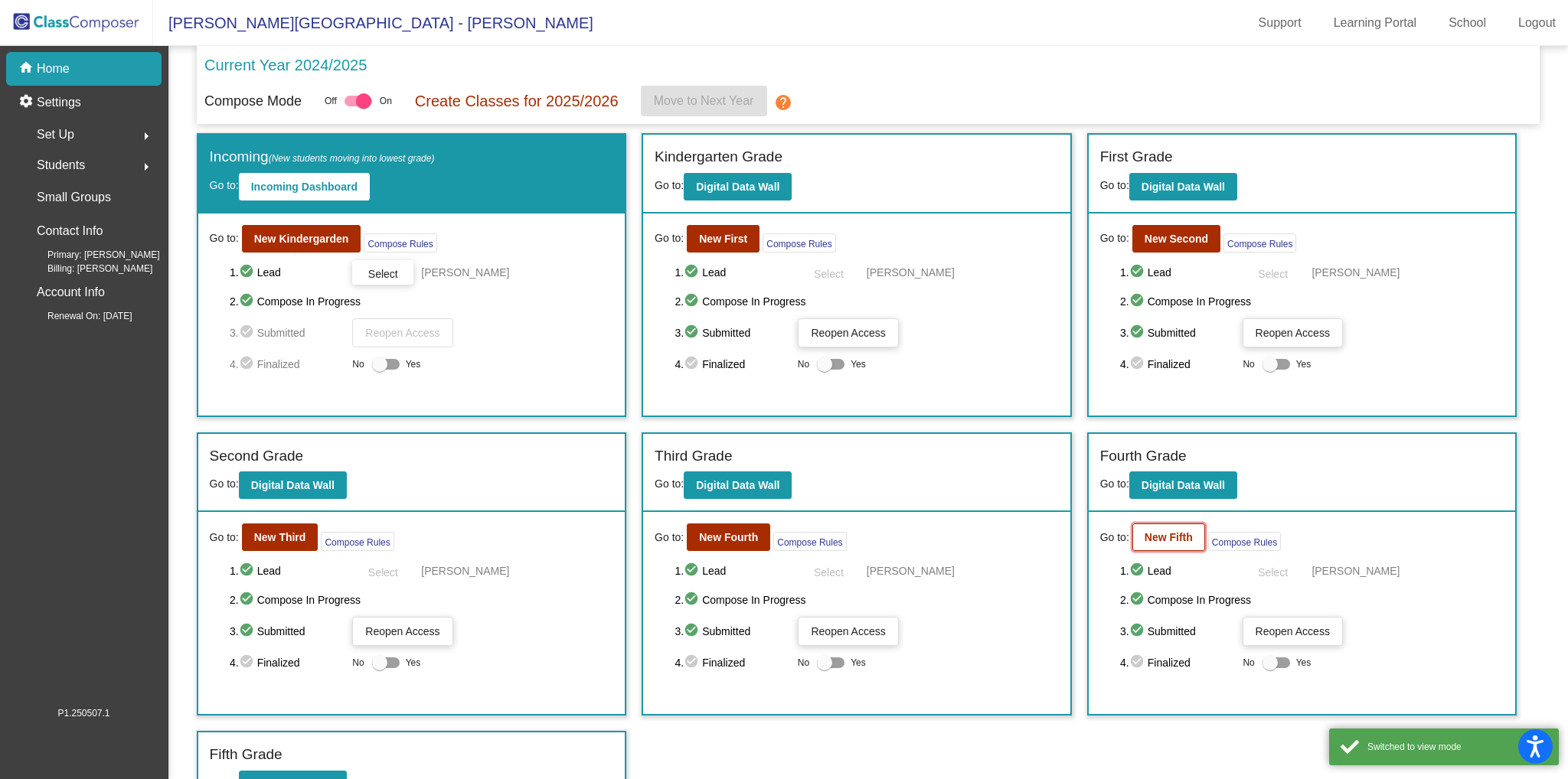
click at [1152, 532] on b "New Fifth" at bounding box center [1169, 537] width 48 height 12
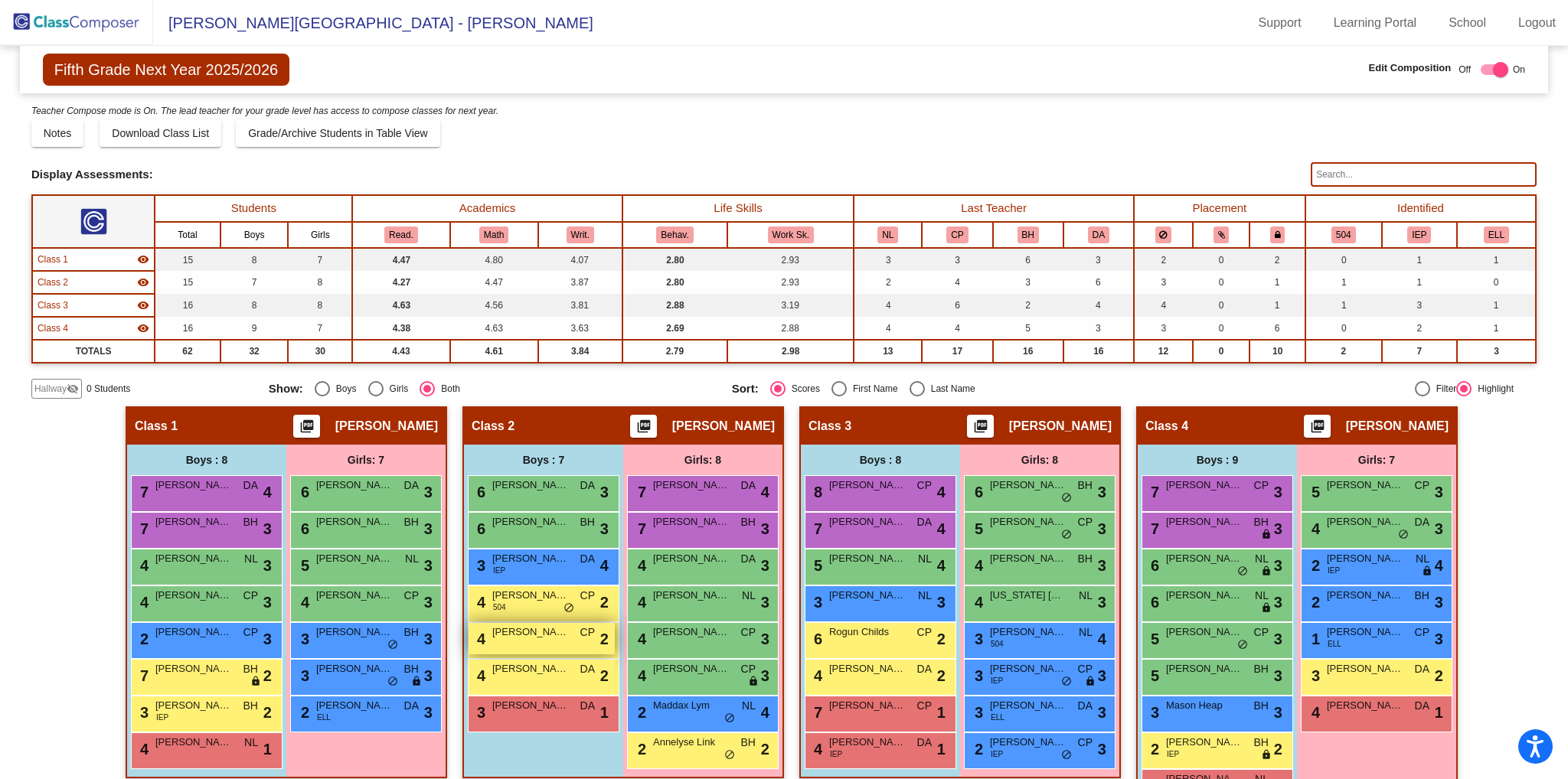
click at [531, 633] on span "[PERSON_NAME]" at bounding box center [530, 632] width 76 height 16
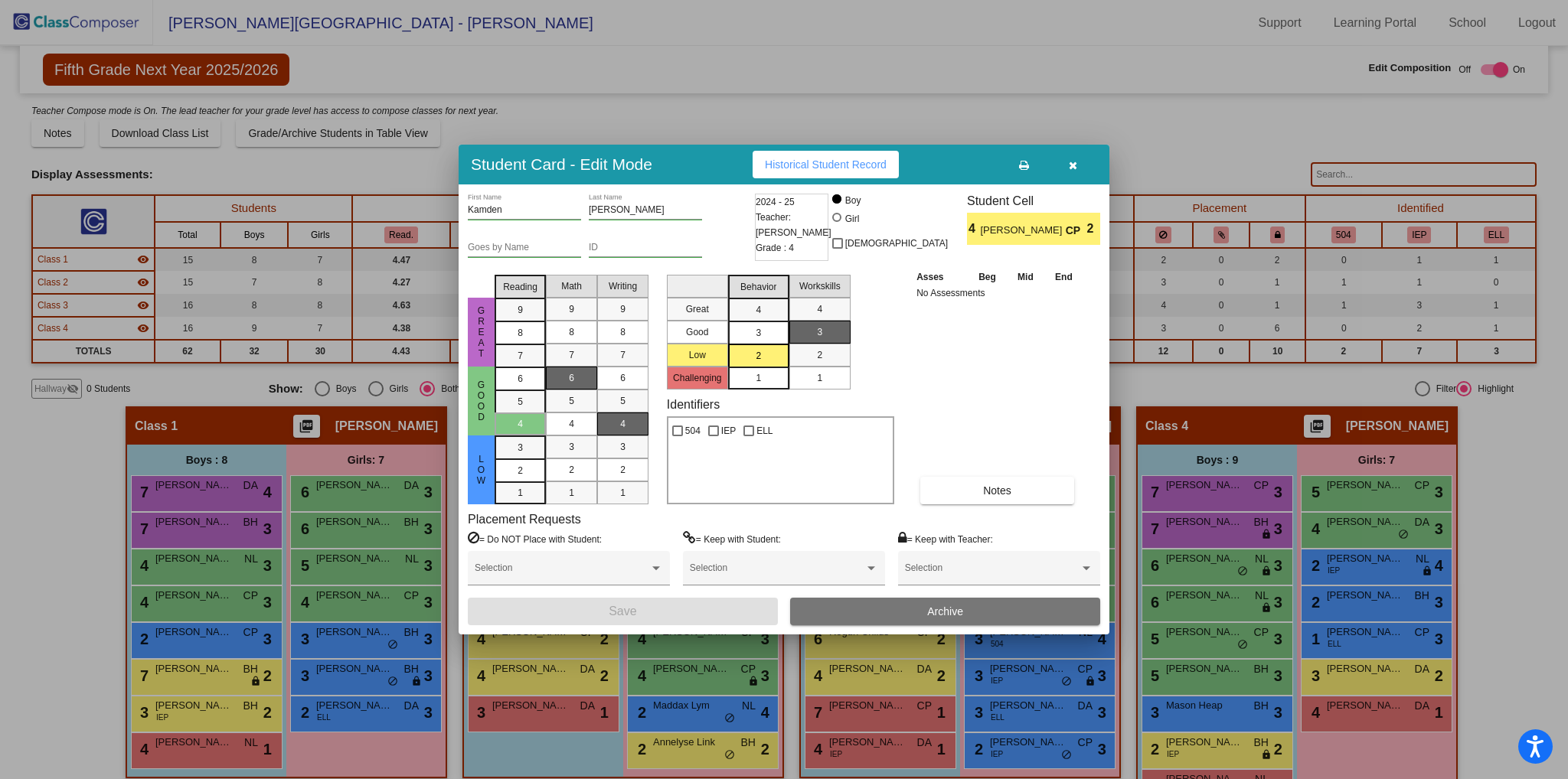
click at [927, 616] on button "Archive" at bounding box center [946, 612] width 310 height 28
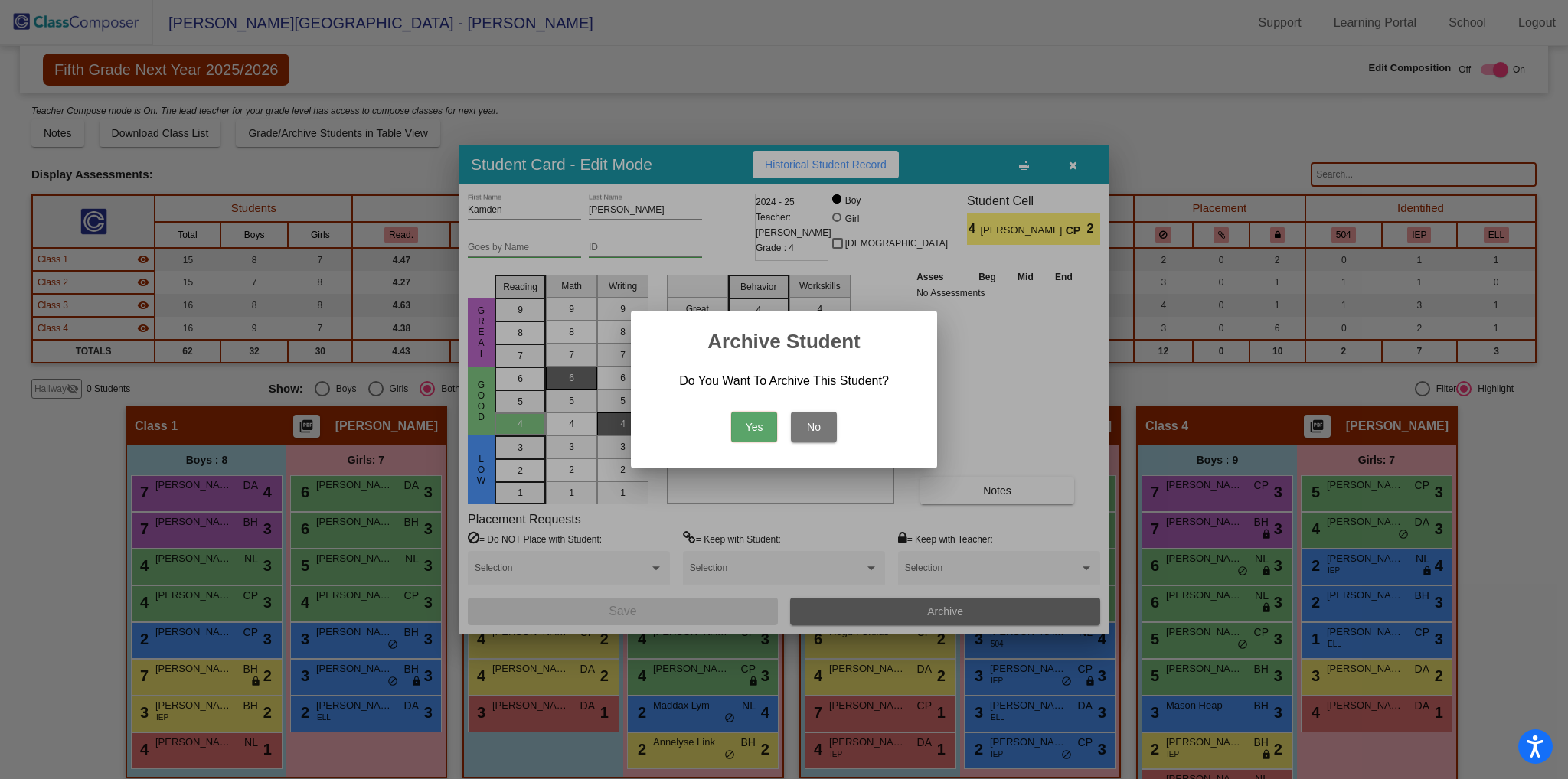
click at [750, 440] on button "Yes" at bounding box center [754, 426] width 46 height 30
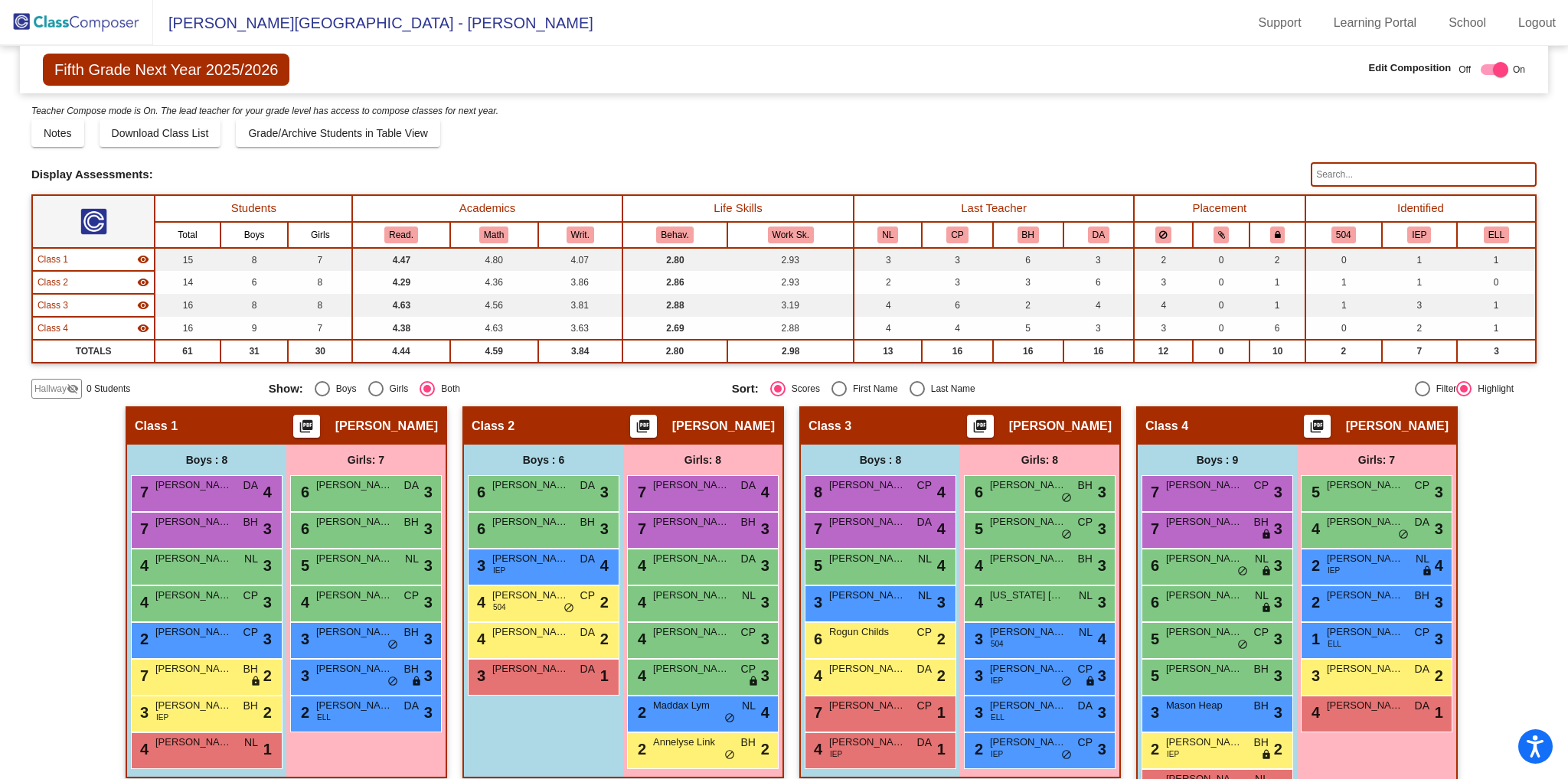
click at [87, 30] on img at bounding box center [76, 22] width 153 height 45
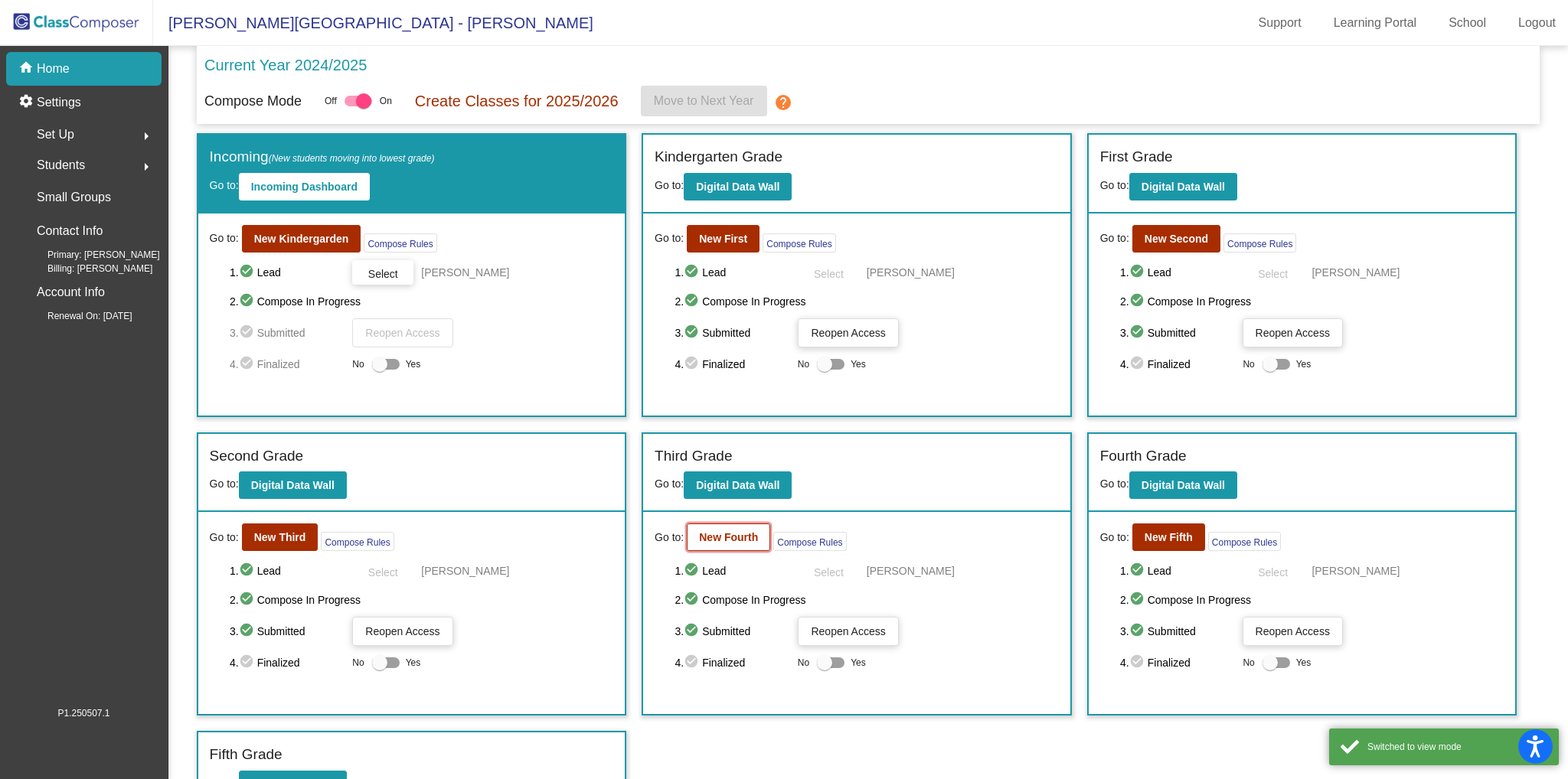
click at [724, 536] on b "New Fourth" at bounding box center [728, 537] width 59 height 12
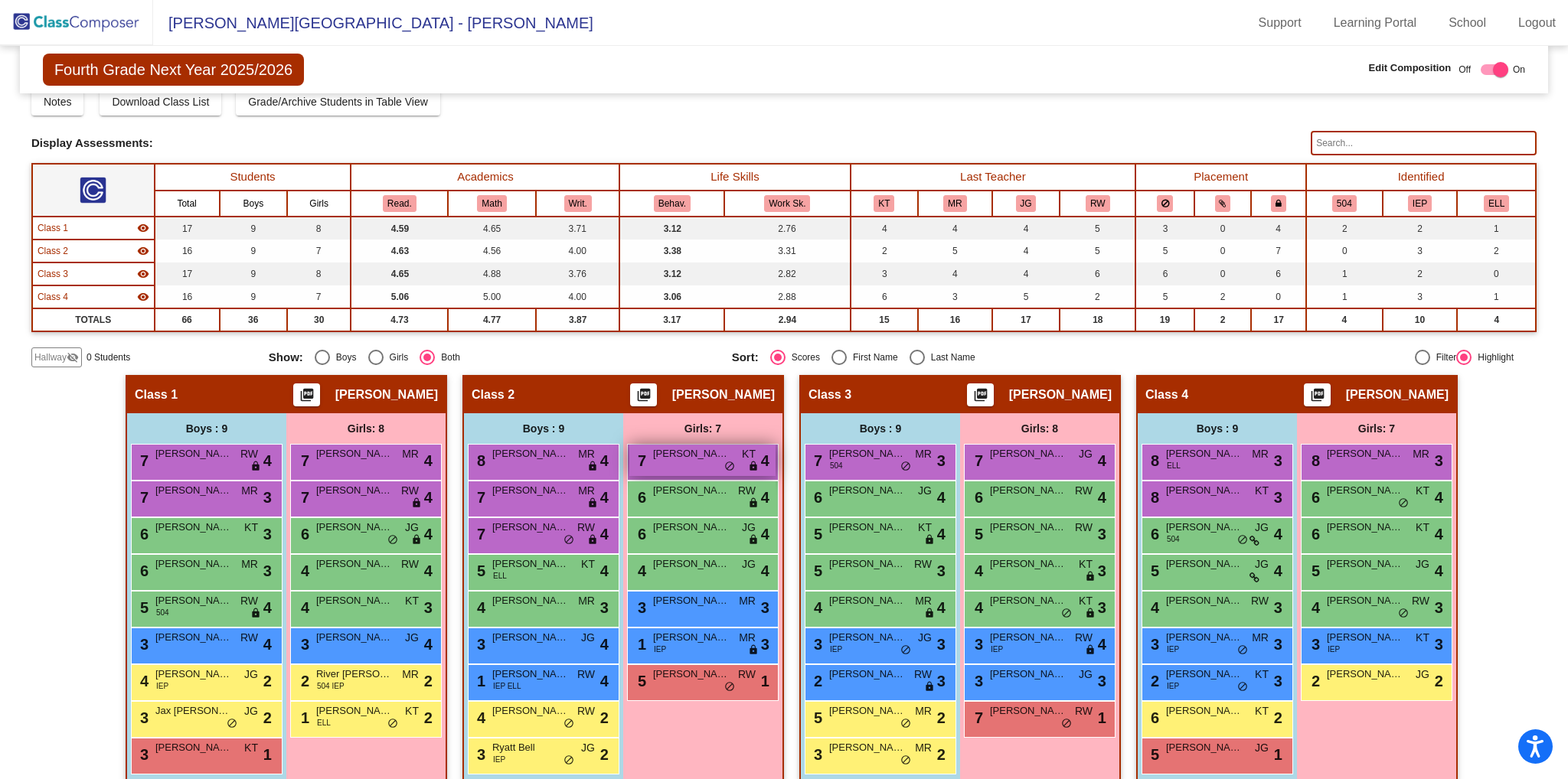
scroll to position [49, 0]
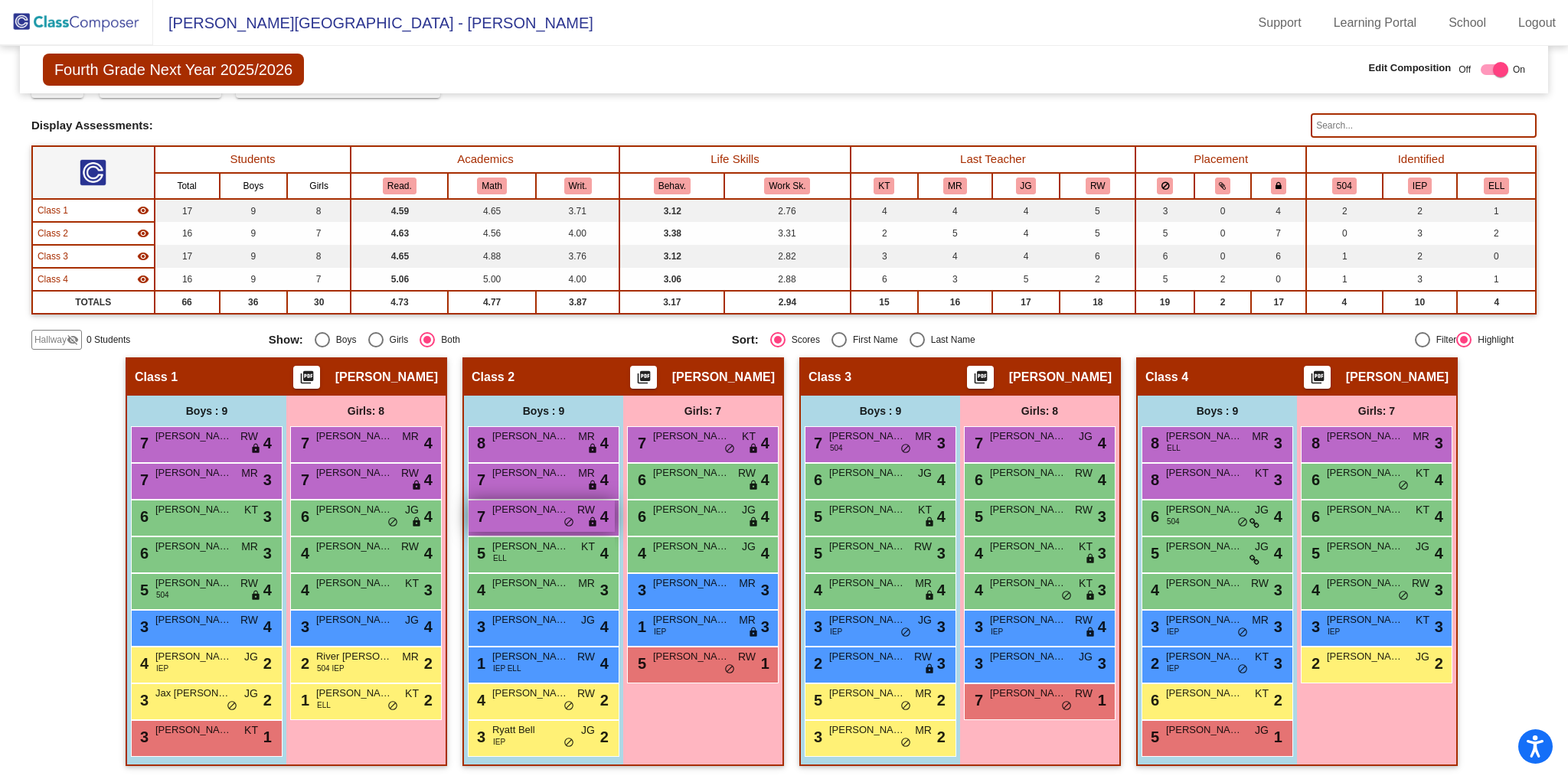
click at [521, 512] on span "[PERSON_NAME]" at bounding box center [530, 509] width 76 height 16
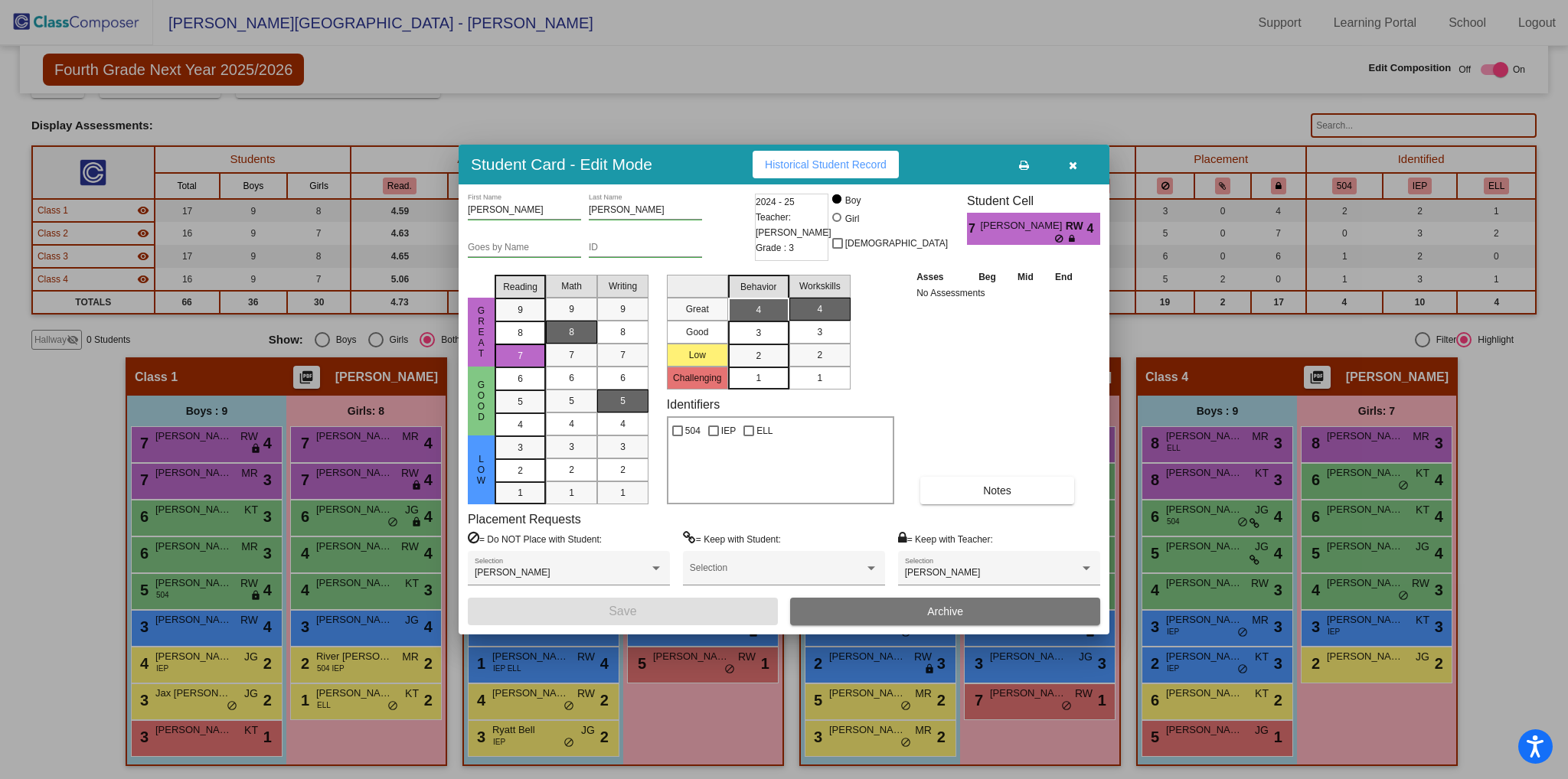
click at [977, 608] on button "Archive" at bounding box center [946, 612] width 310 height 28
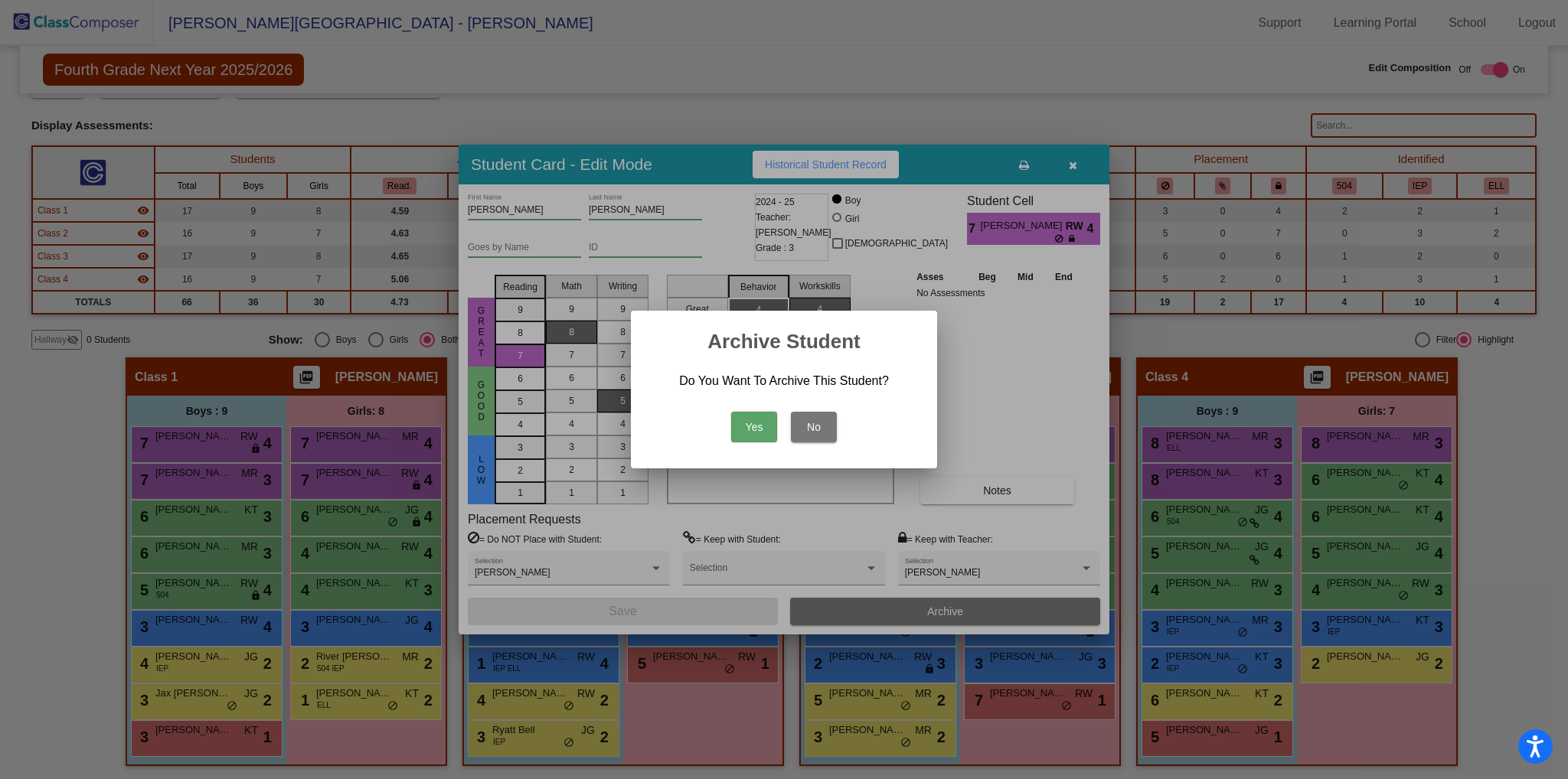
click at [754, 423] on button "Yes" at bounding box center [754, 426] width 46 height 30
